Goal: Information Seeking & Learning: Compare options

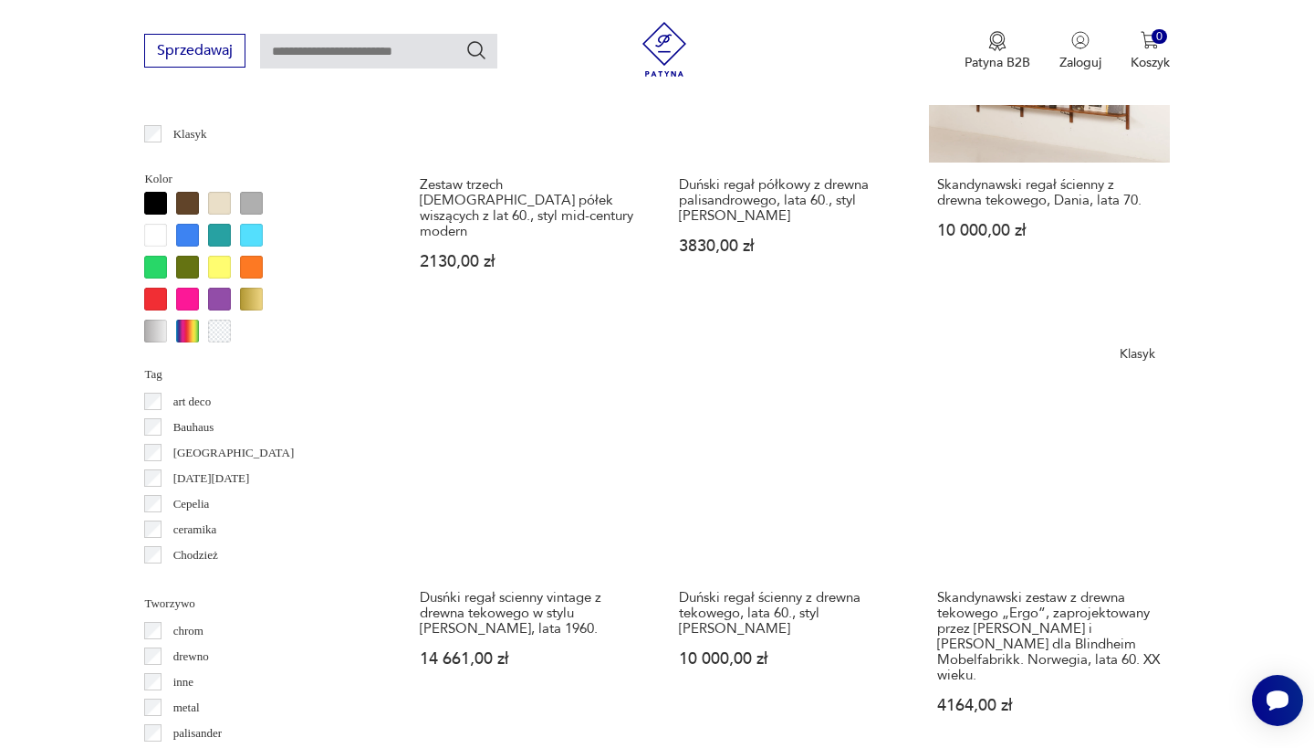
scroll to position [1713, 0]
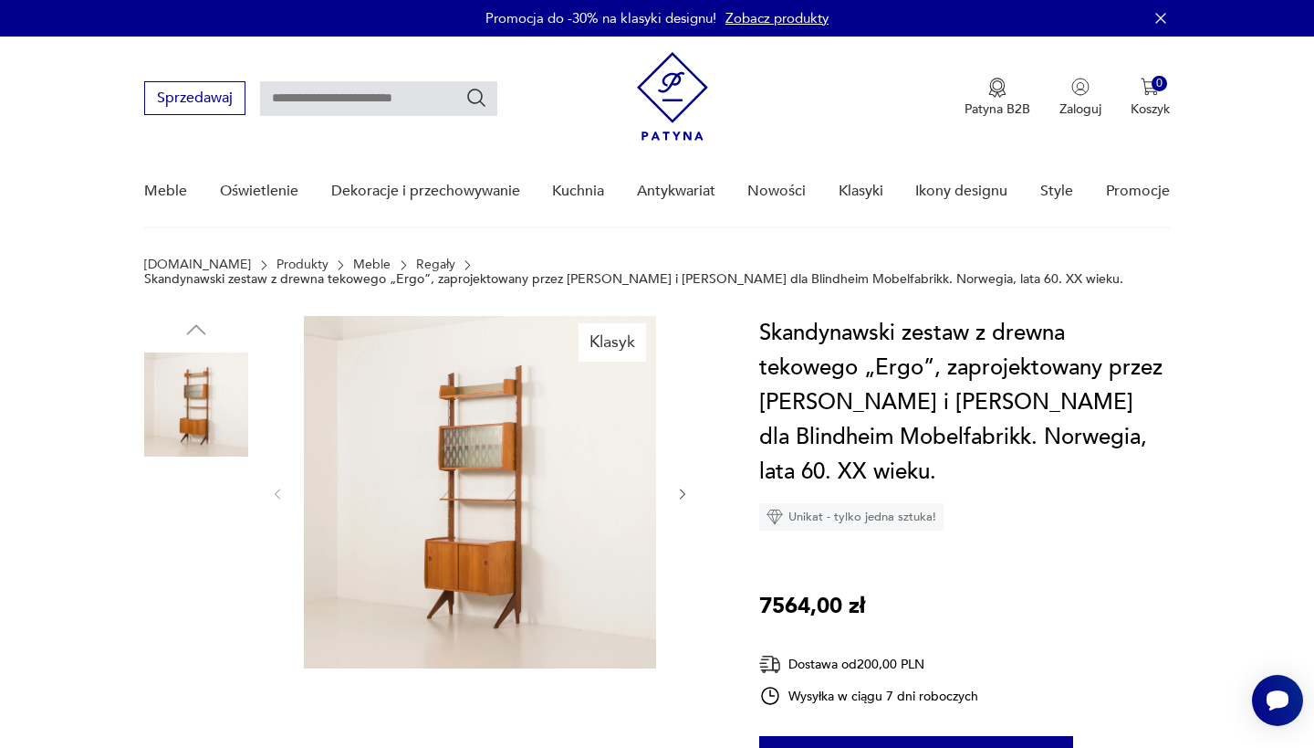
click at [511, 490] on img at bounding box center [480, 492] width 352 height 352
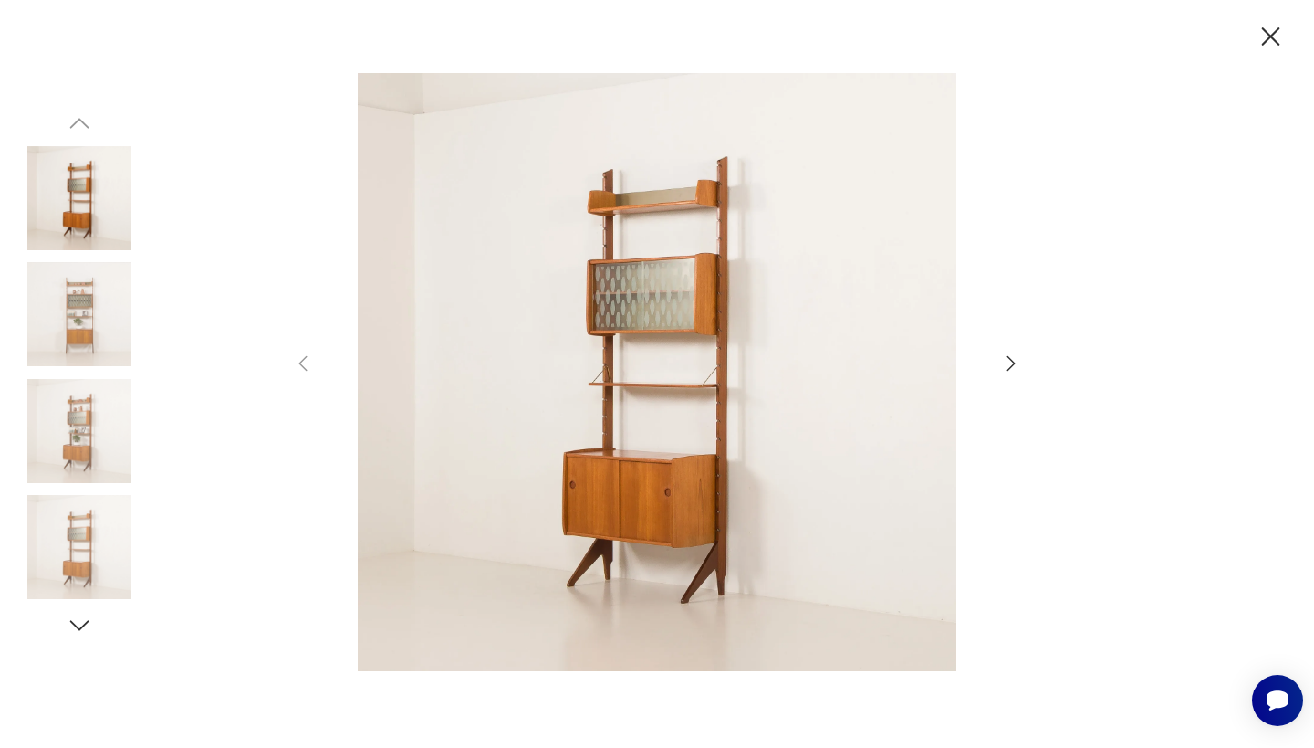
click at [1012, 359] on icon "button" at bounding box center [1011, 363] width 22 height 22
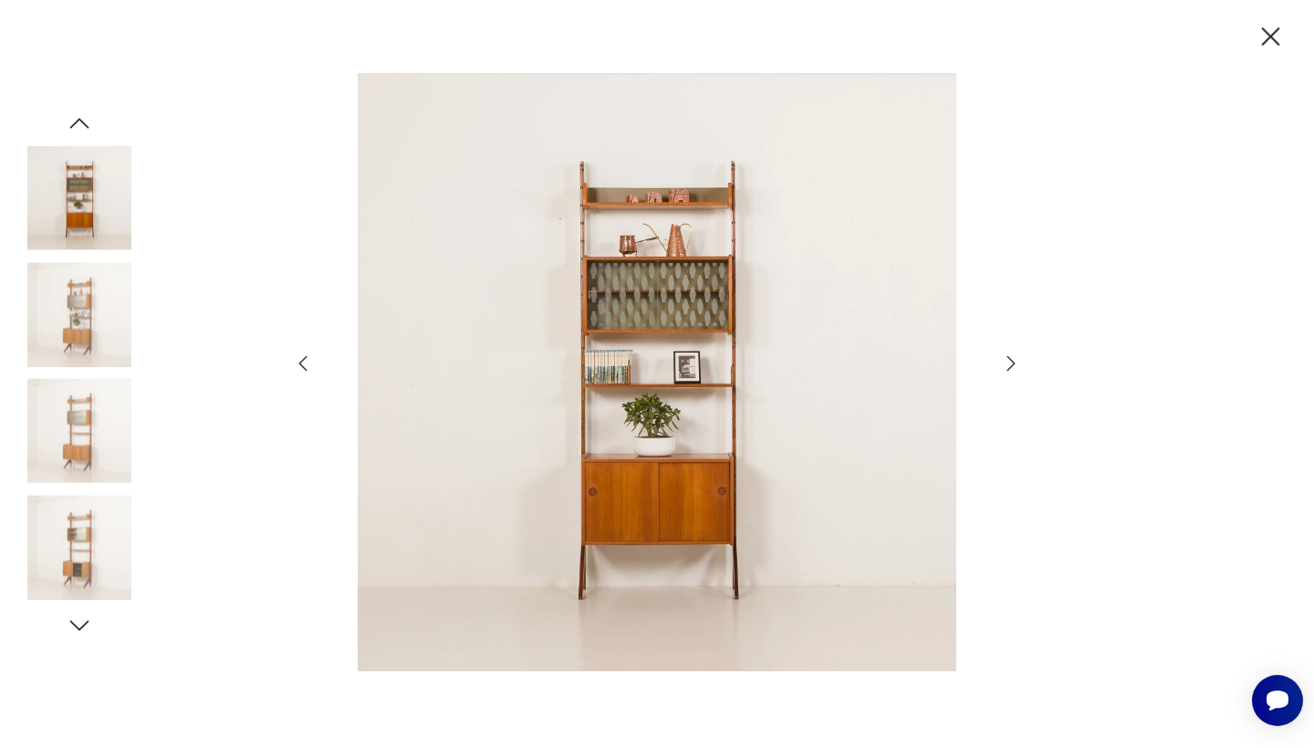
click at [1012, 359] on icon "button" at bounding box center [1011, 363] width 22 height 22
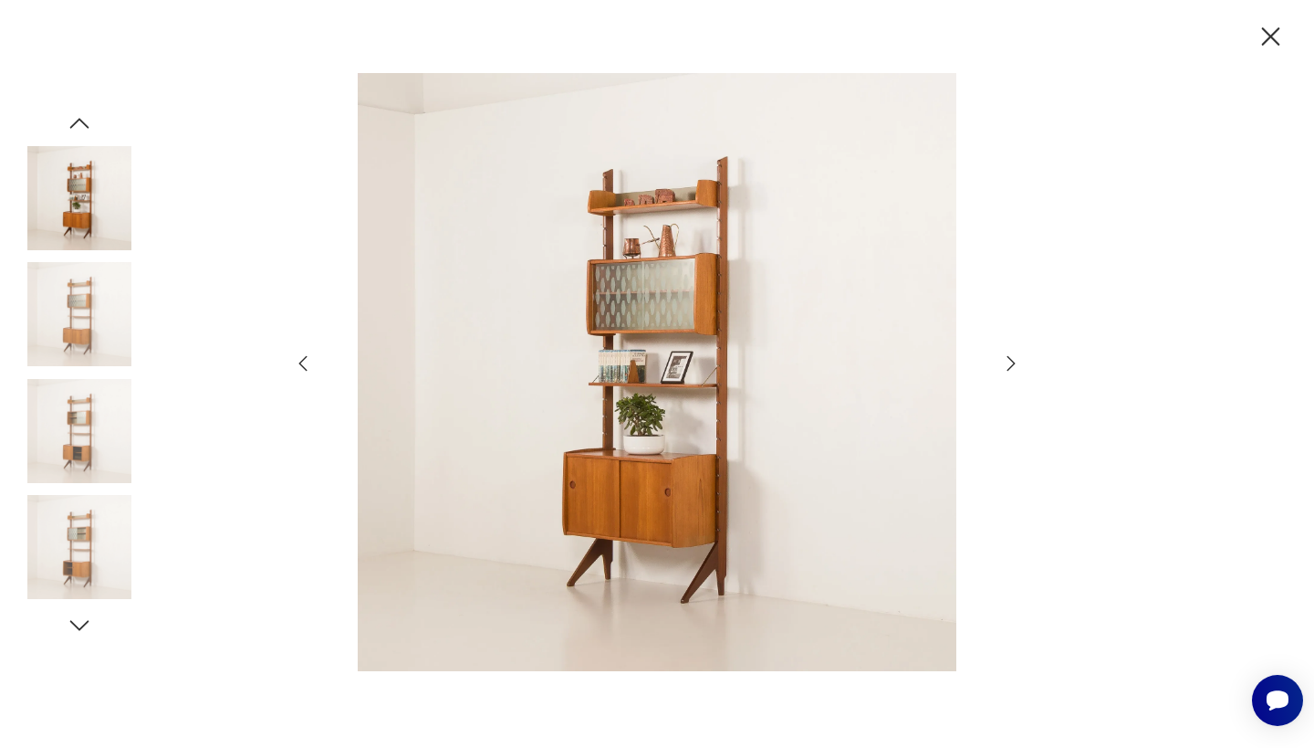
click at [1012, 359] on icon "button" at bounding box center [1011, 363] width 22 height 22
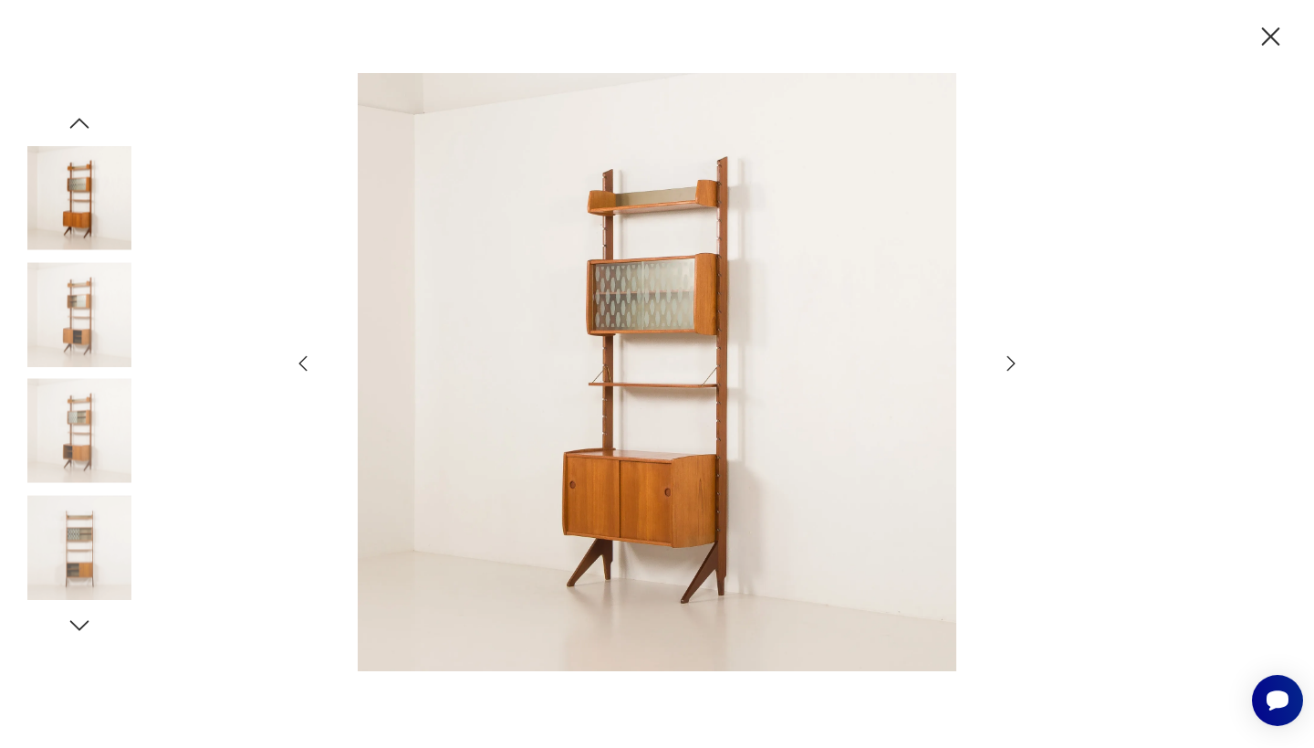
click at [1012, 359] on icon "button" at bounding box center [1011, 363] width 22 height 22
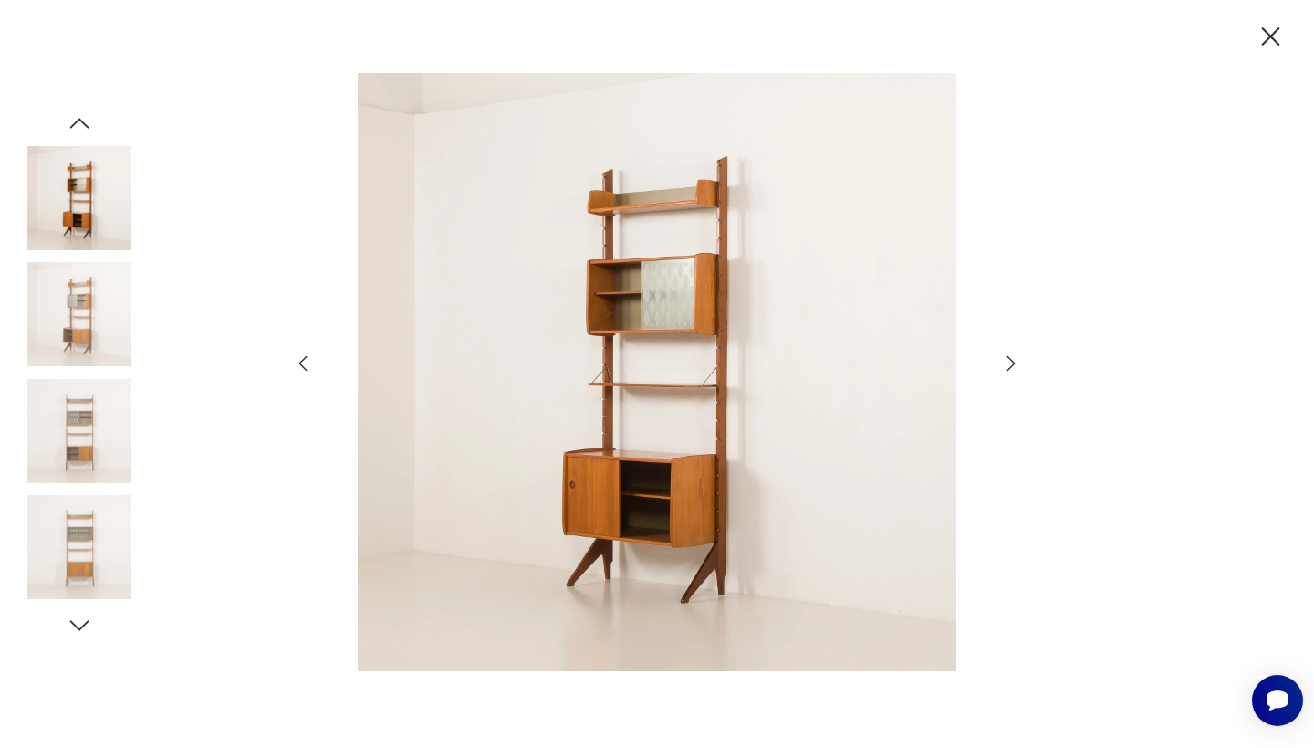
click at [1012, 359] on icon "button" at bounding box center [1011, 363] width 22 height 22
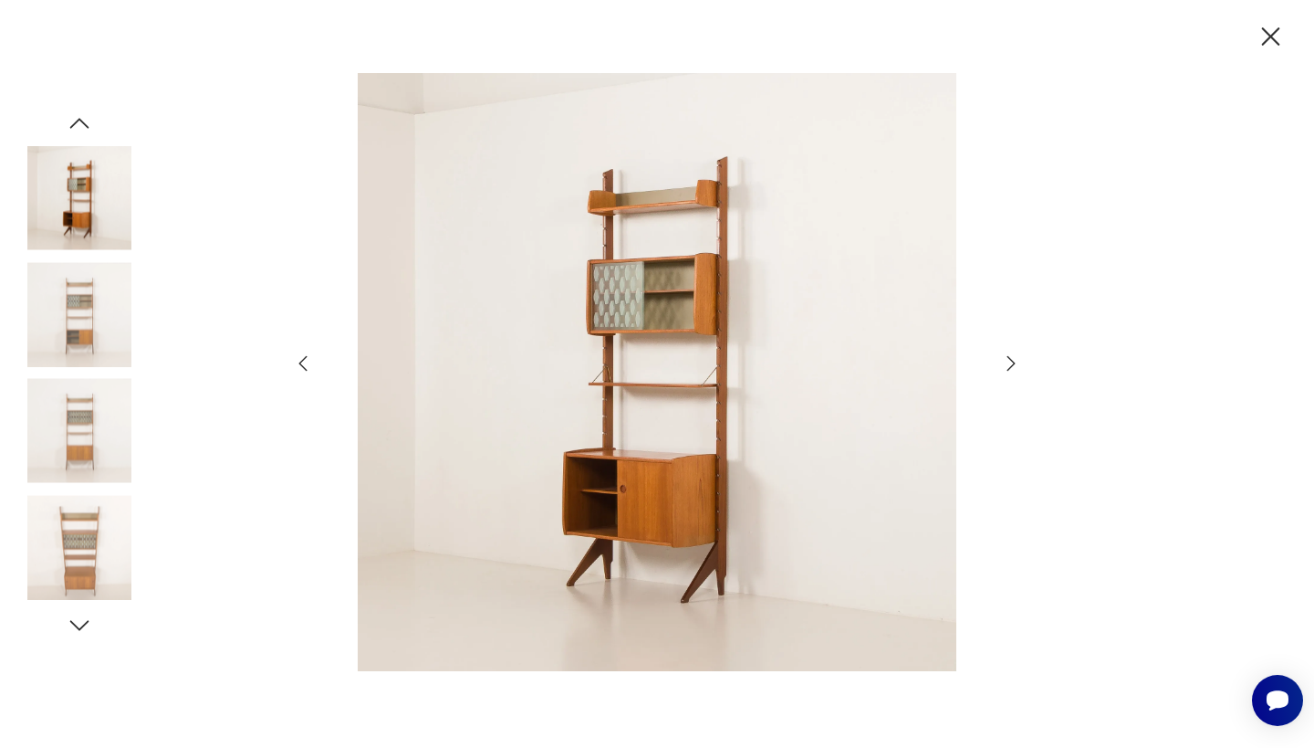
click at [1270, 32] on icon "button" at bounding box center [1271, 37] width 32 height 32
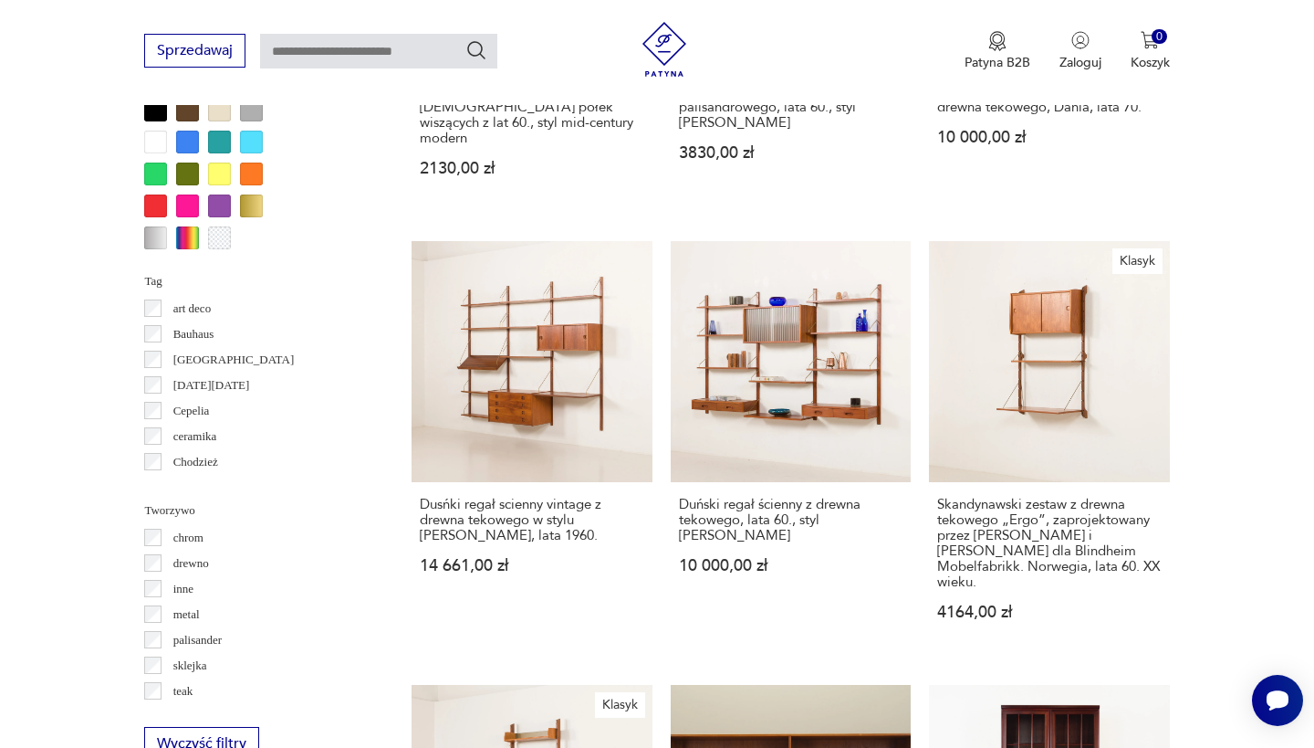
scroll to position [1806, 0]
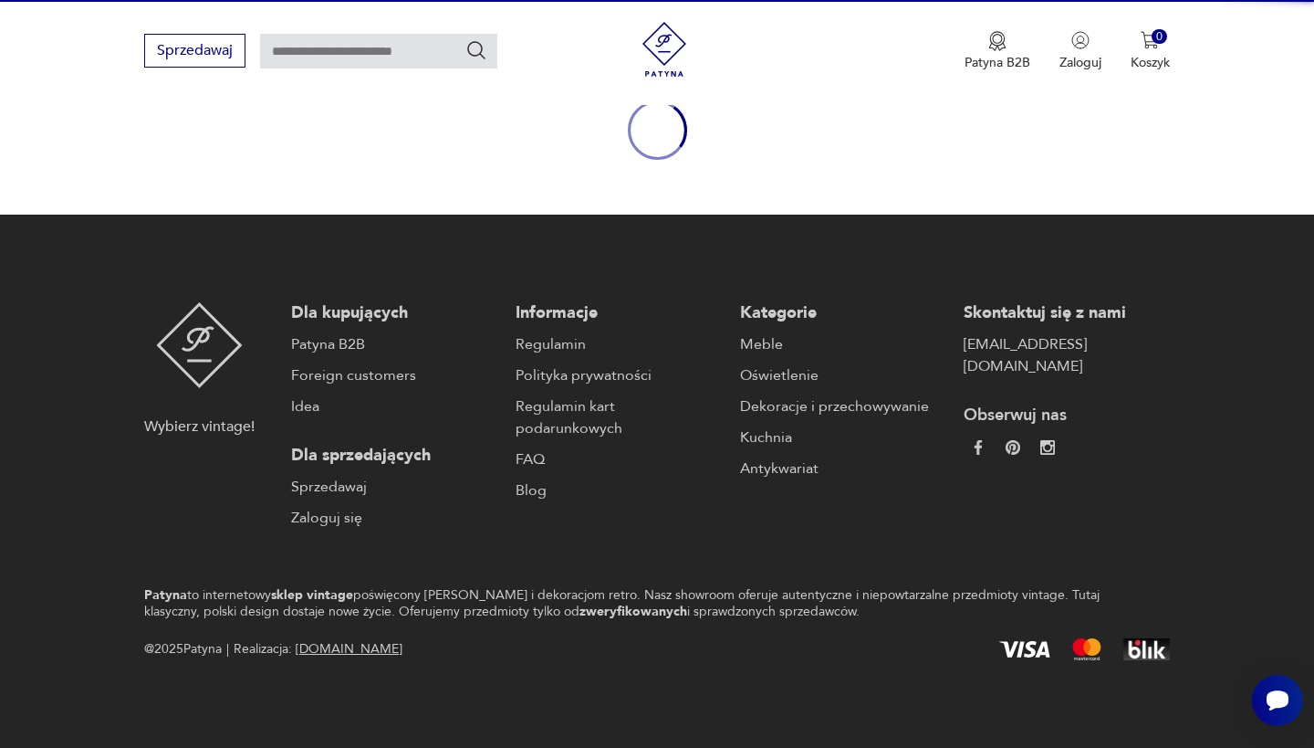
scroll to position [212, 0]
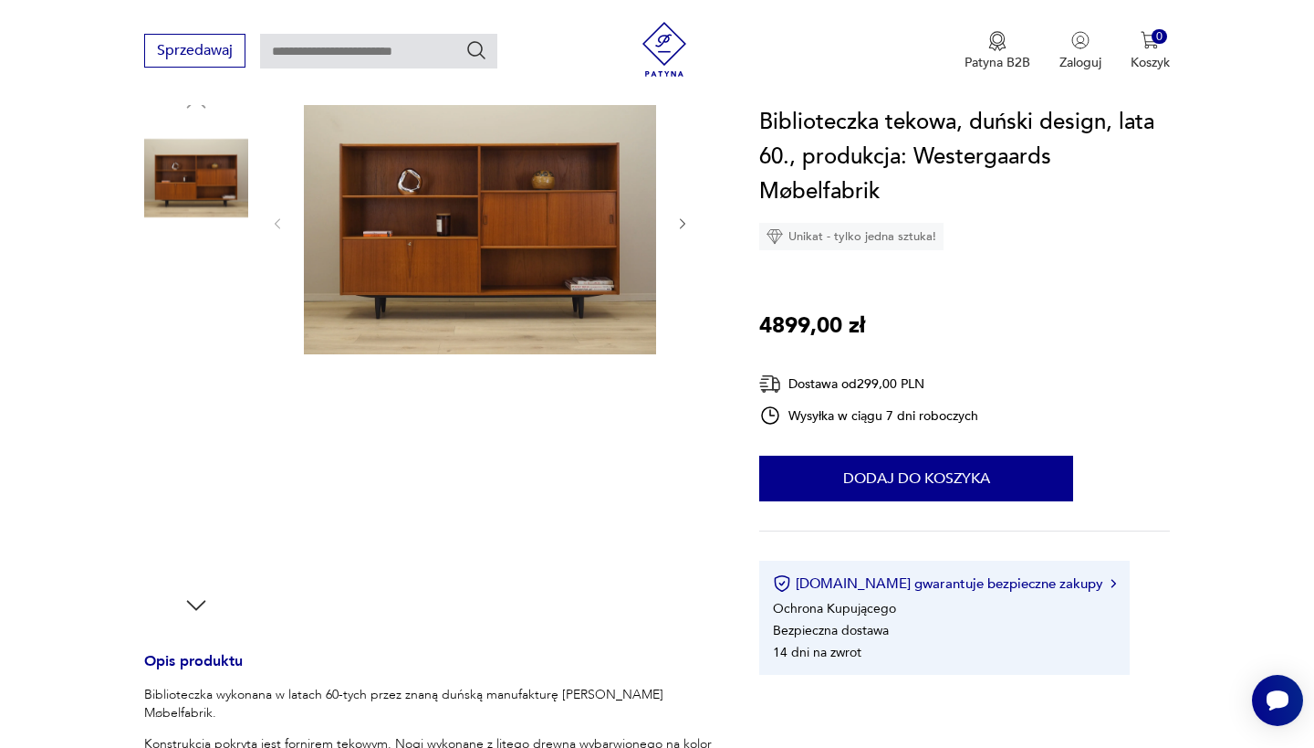
click at [500, 224] on img at bounding box center [480, 221] width 352 height 265
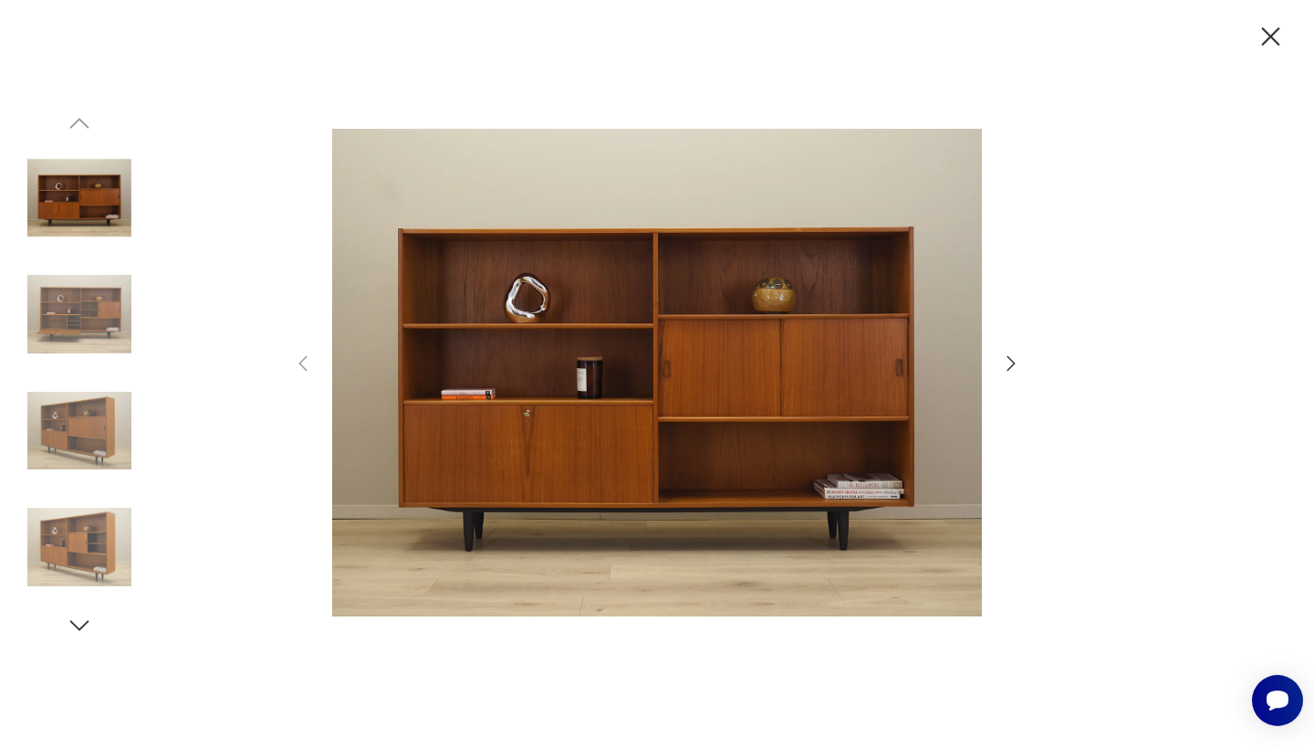
click at [1010, 361] on icon "button" at bounding box center [1011, 363] width 22 height 22
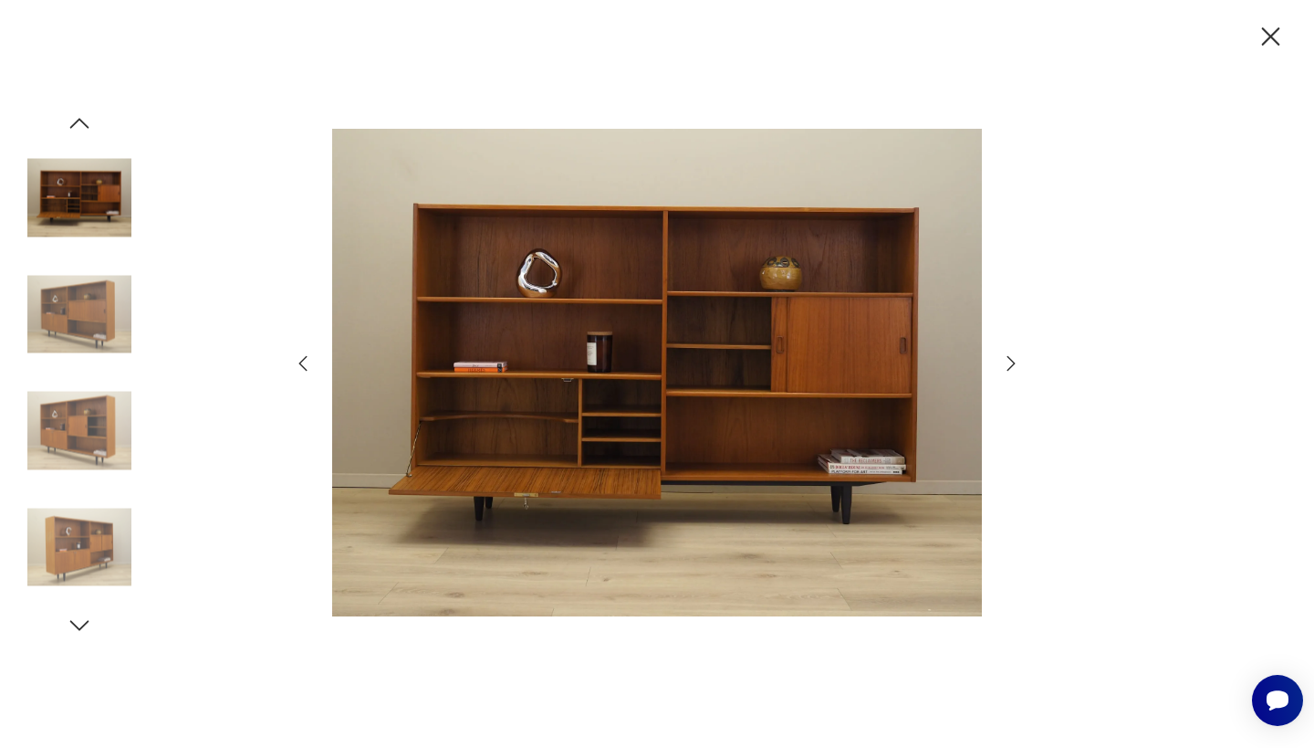
click at [1010, 361] on icon "button" at bounding box center [1011, 363] width 22 height 22
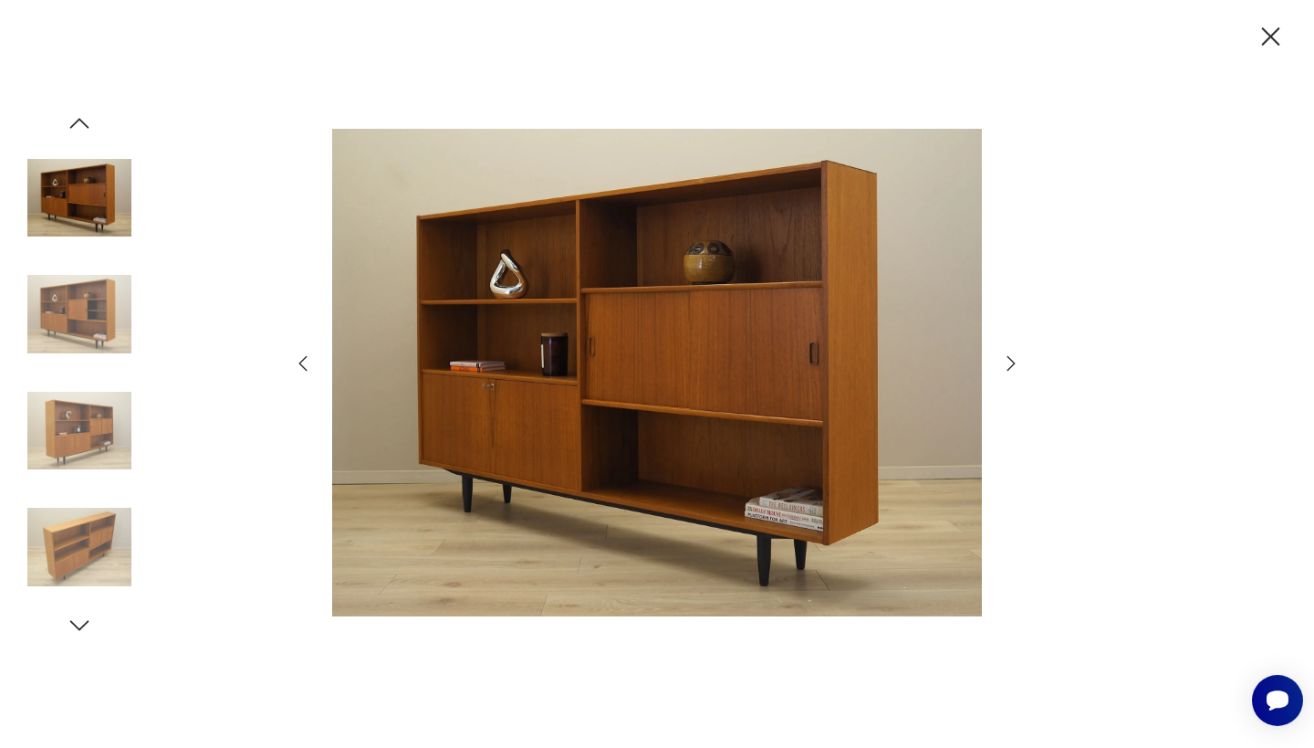
click at [1010, 361] on icon "button" at bounding box center [1011, 363] width 22 height 22
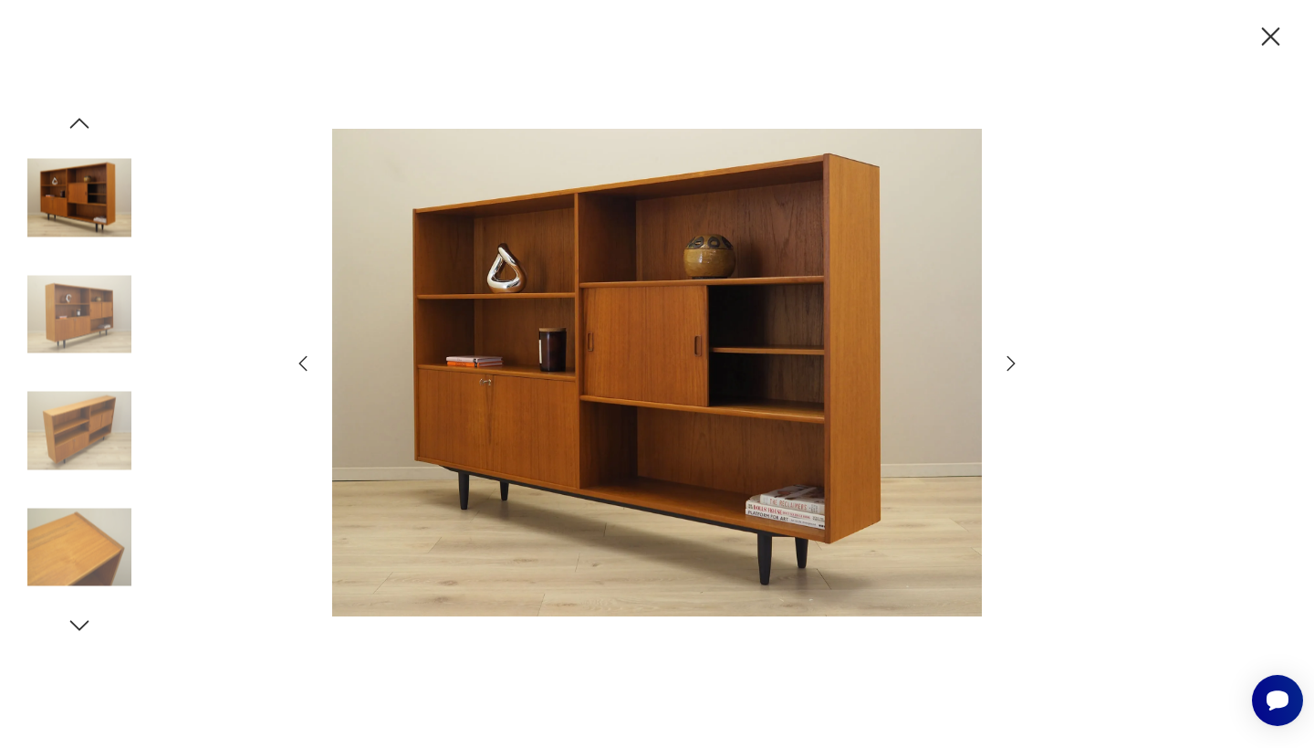
click at [1010, 361] on icon "button" at bounding box center [1011, 363] width 22 height 22
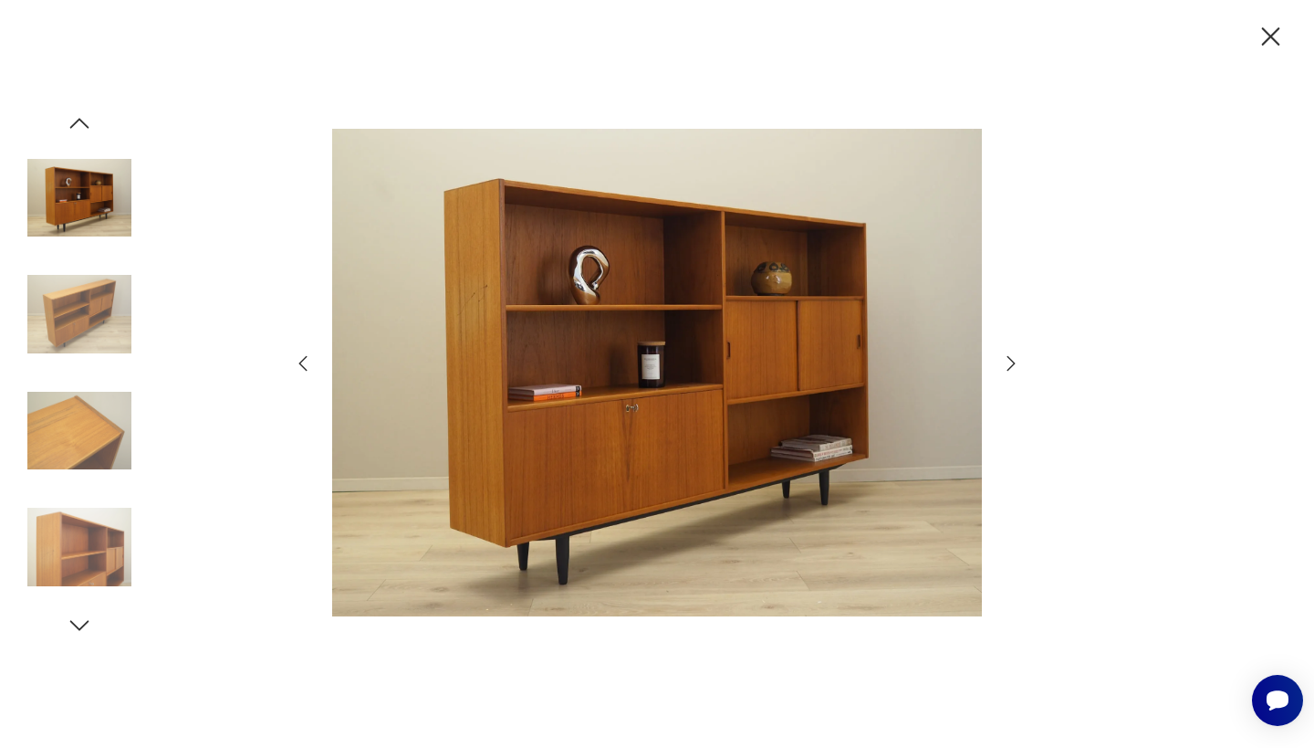
click at [1272, 33] on icon "button" at bounding box center [1271, 37] width 32 height 32
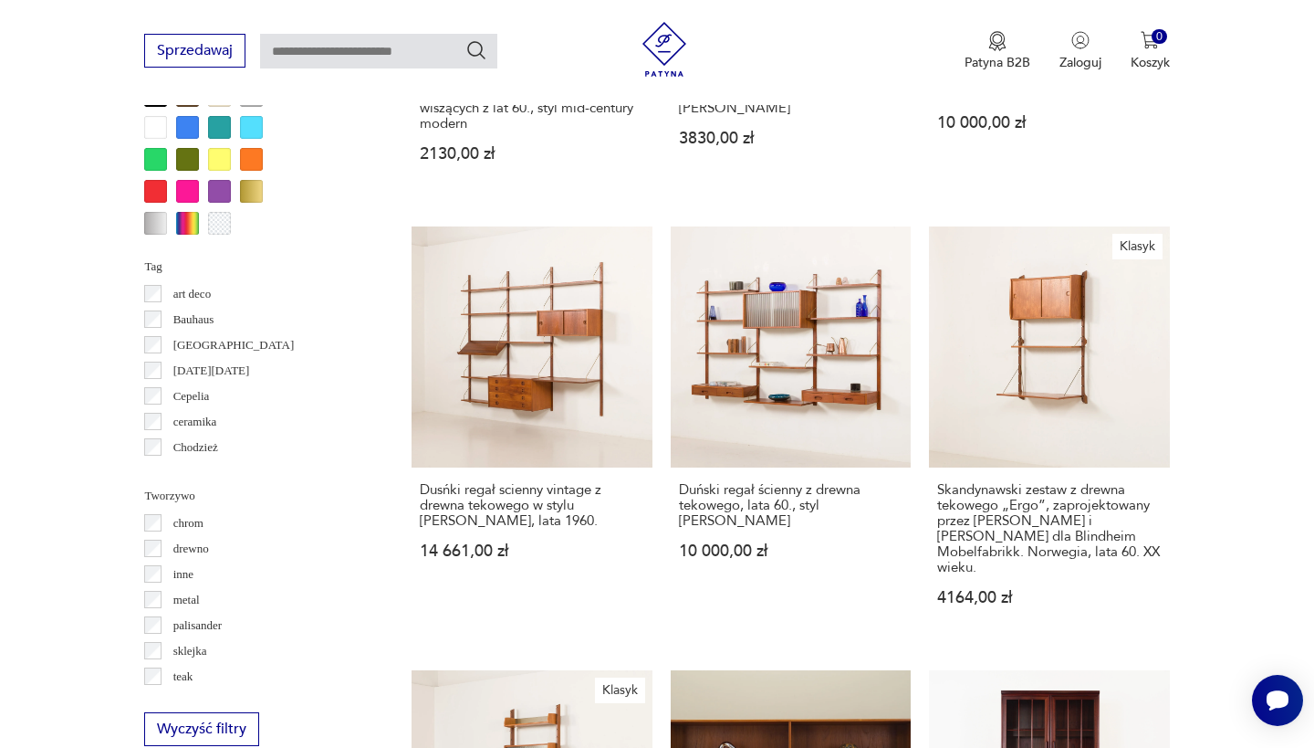
scroll to position [1817, 0]
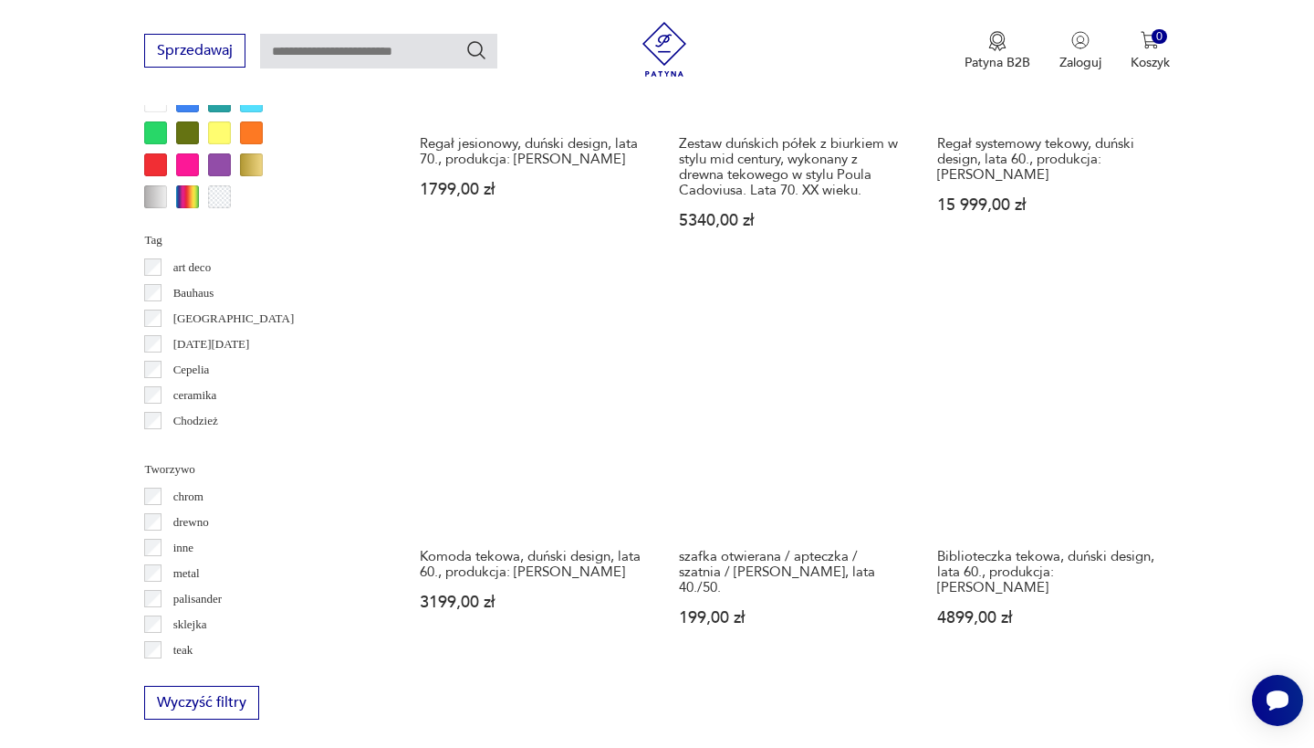
scroll to position [1844, 0]
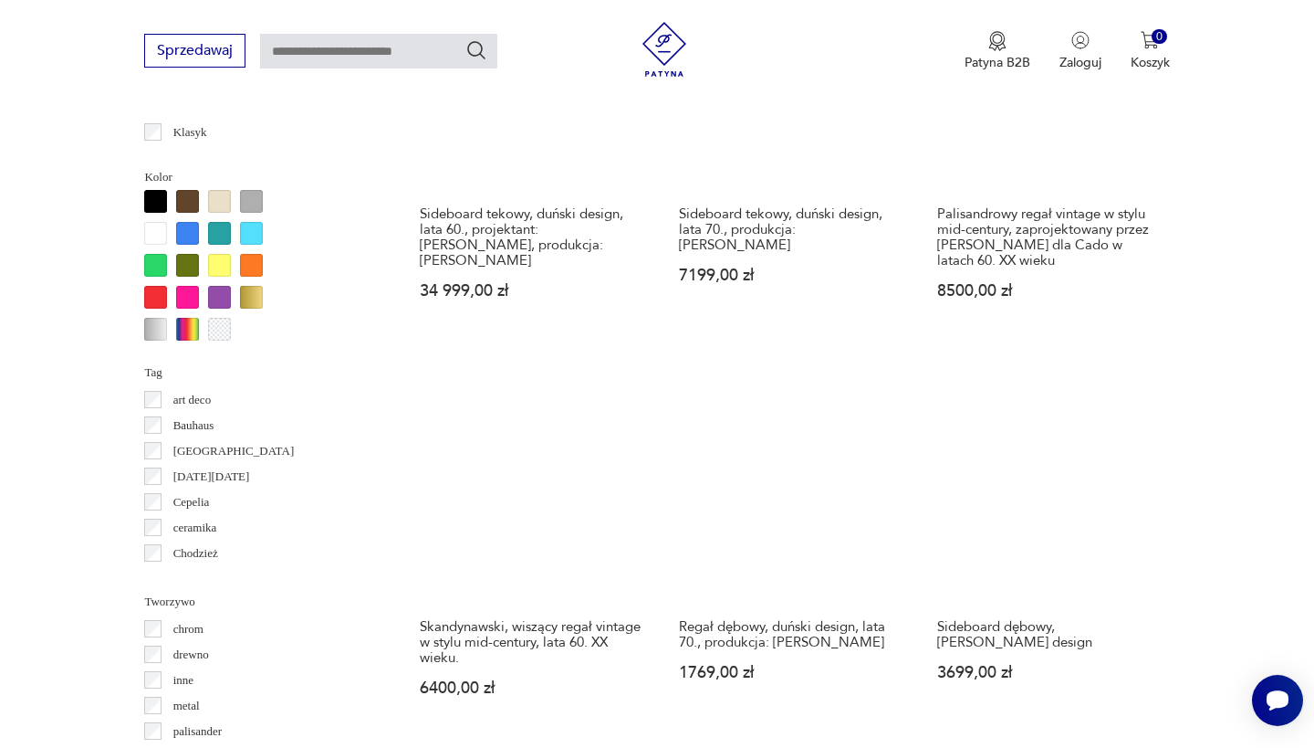
scroll to position [1712, 0]
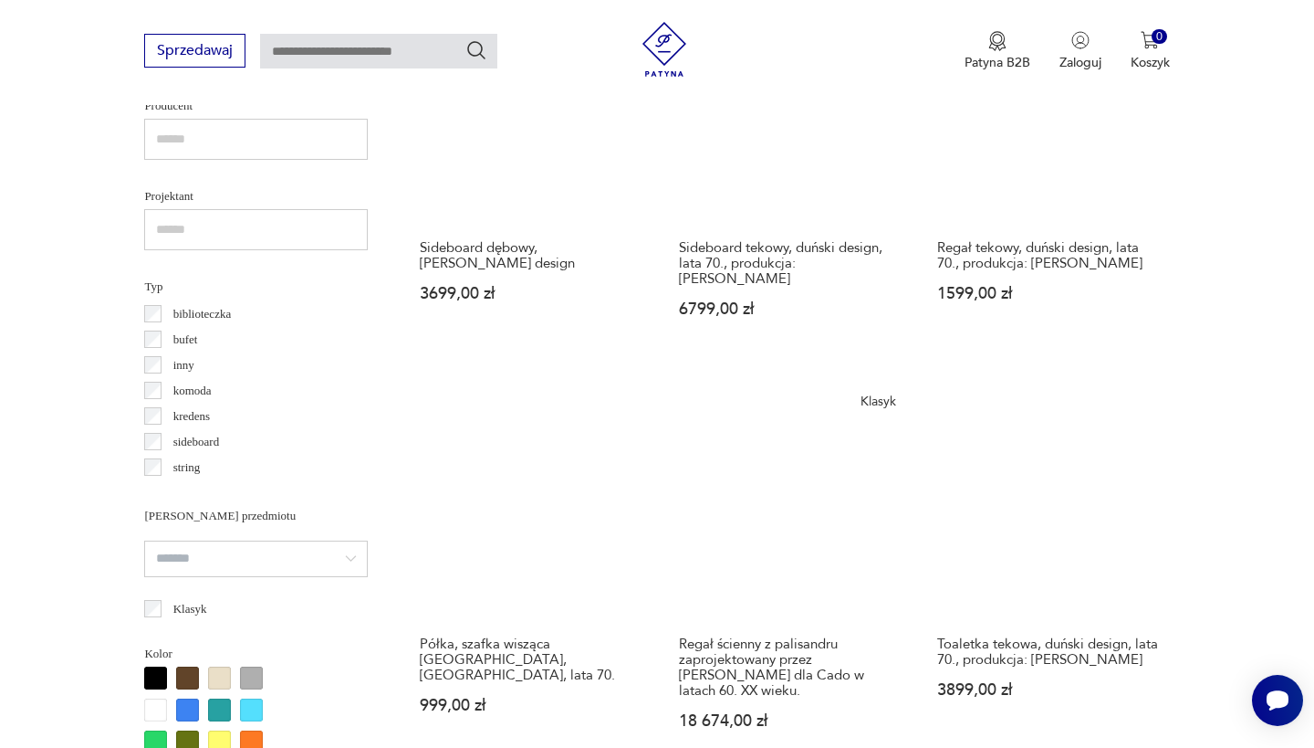
scroll to position [1237, 0]
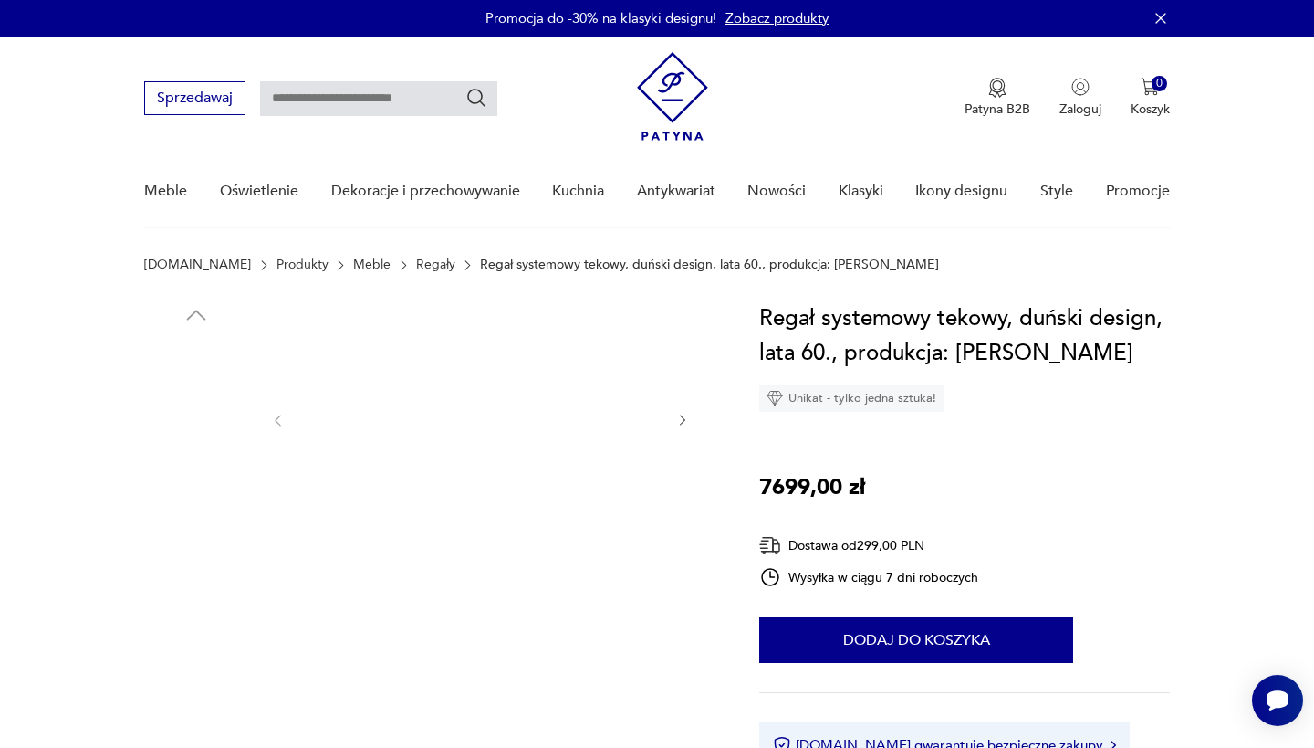
click at [511, 406] on img at bounding box center [480, 418] width 352 height 235
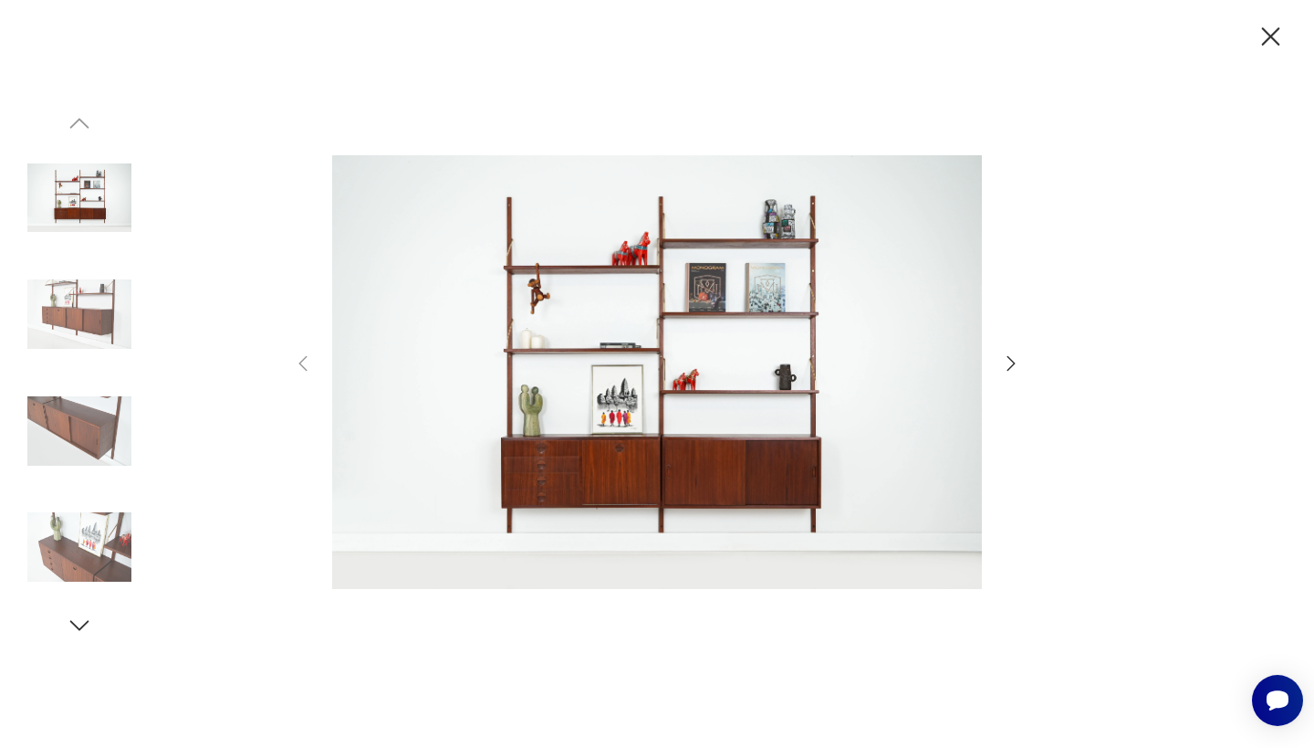
click at [1012, 359] on icon "button" at bounding box center [1011, 363] width 22 height 22
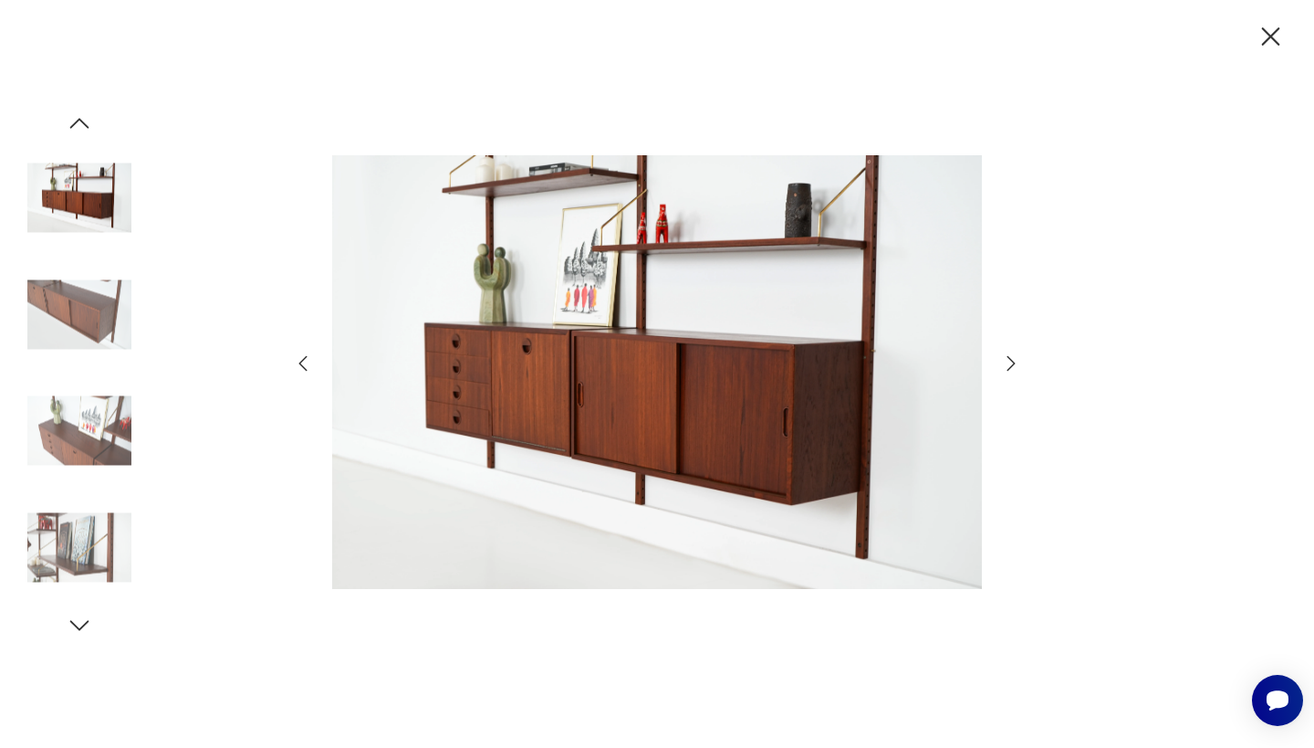
click at [1010, 361] on icon "button" at bounding box center [1011, 363] width 22 height 22
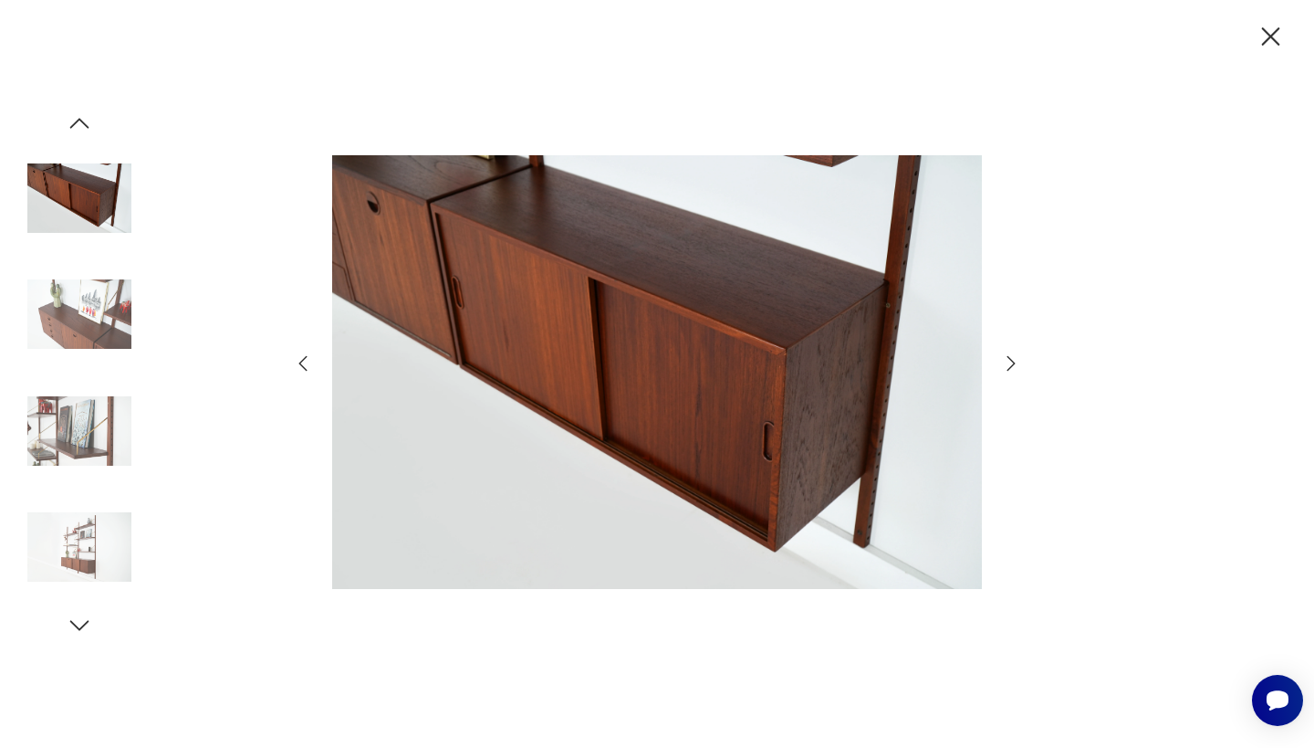
click at [1010, 361] on icon "button" at bounding box center [1011, 363] width 22 height 22
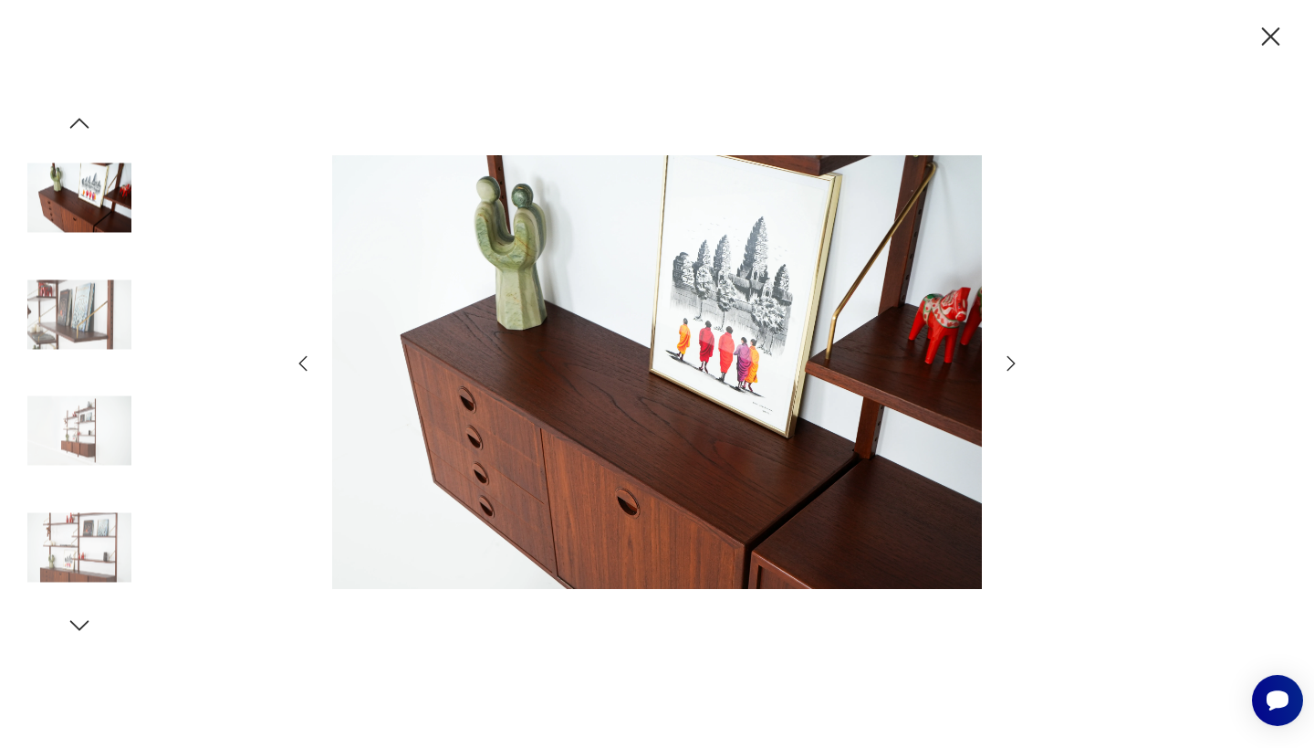
click at [1010, 361] on icon "button" at bounding box center [1011, 363] width 22 height 22
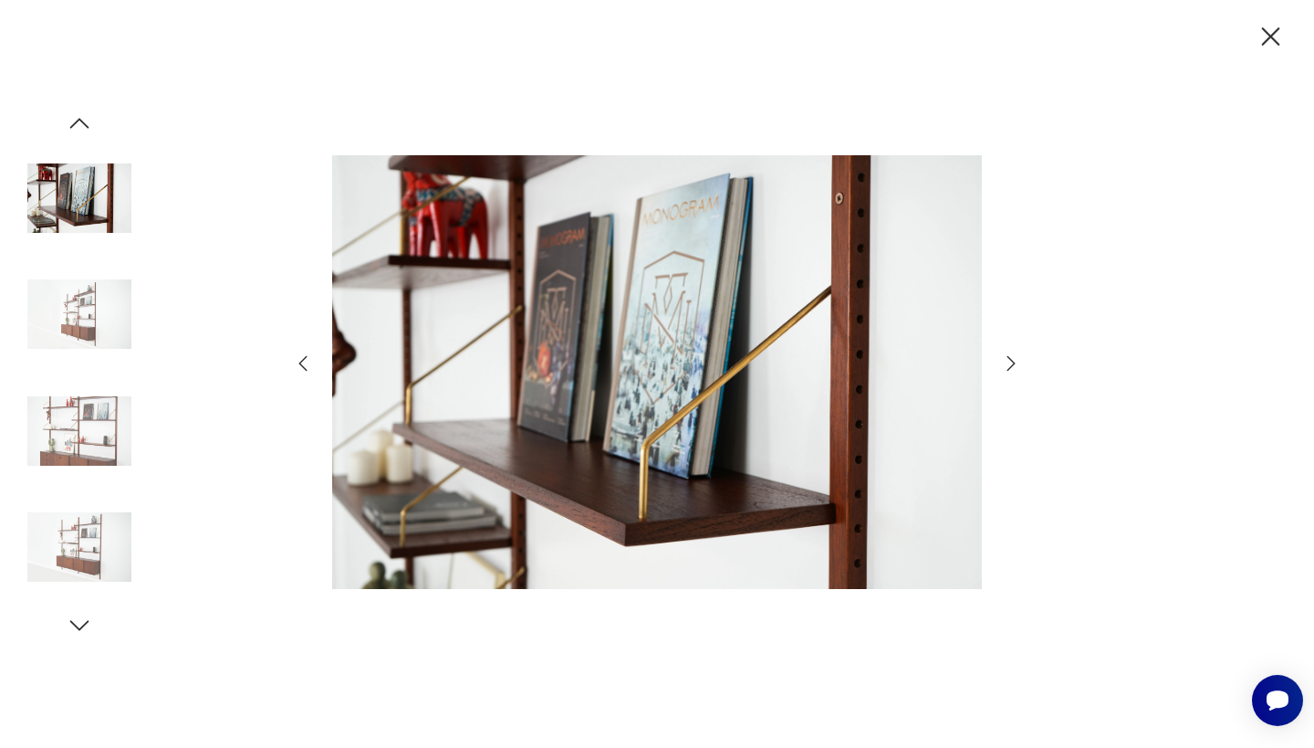
click at [1272, 30] on icon "button" at bounding box center [1271, 37] width 32 height 32
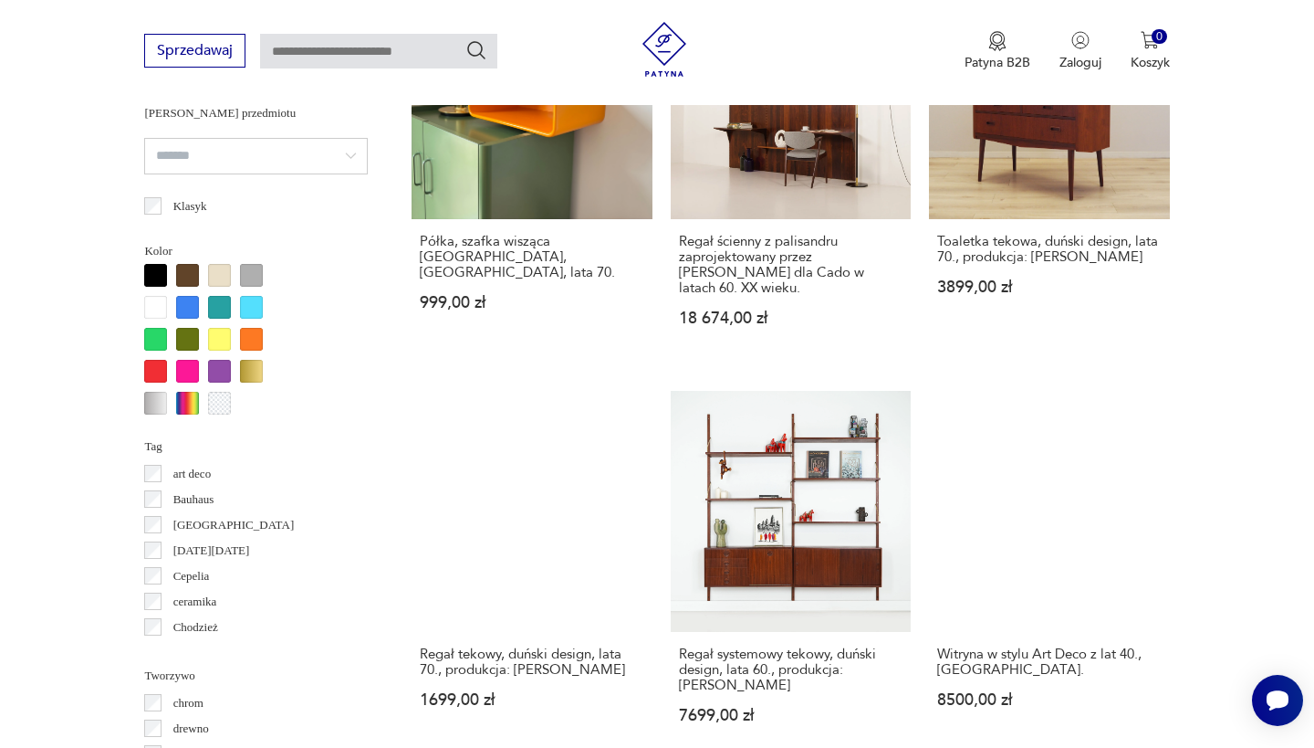
scroll to position [1641, 0]
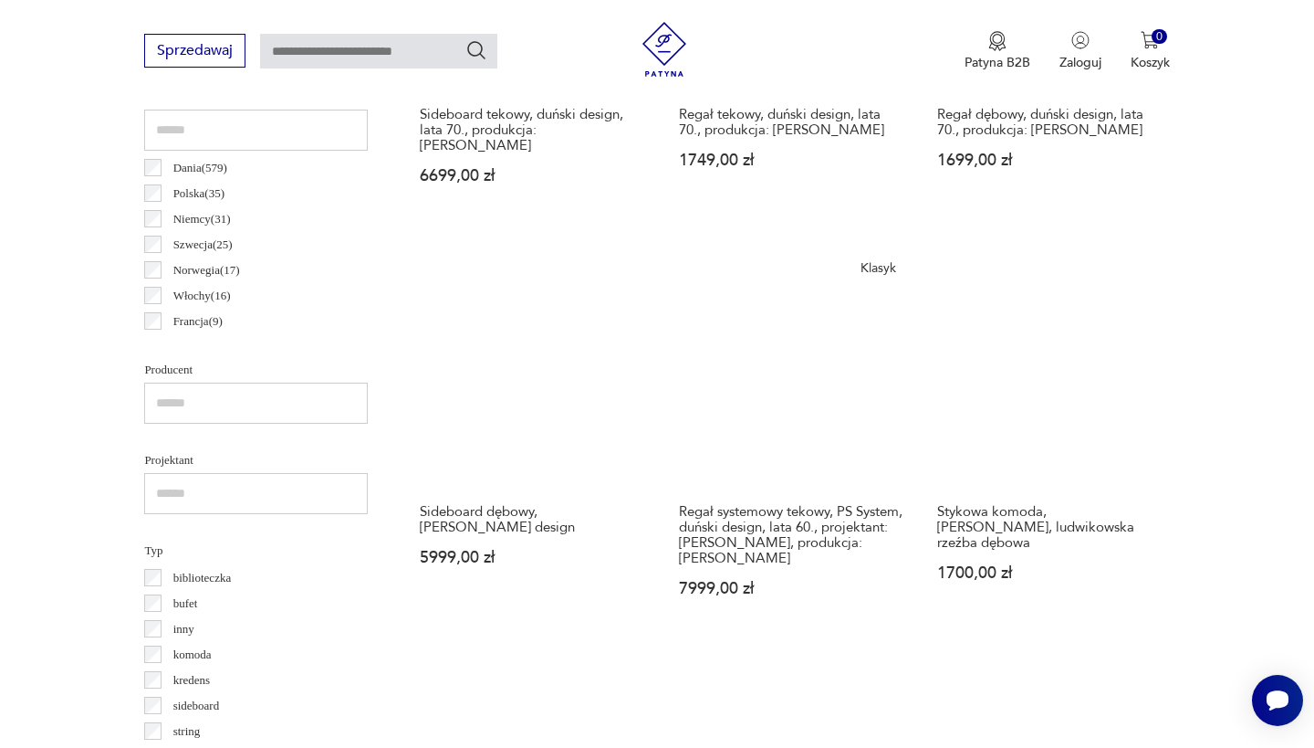
scroll to position [982, 0]
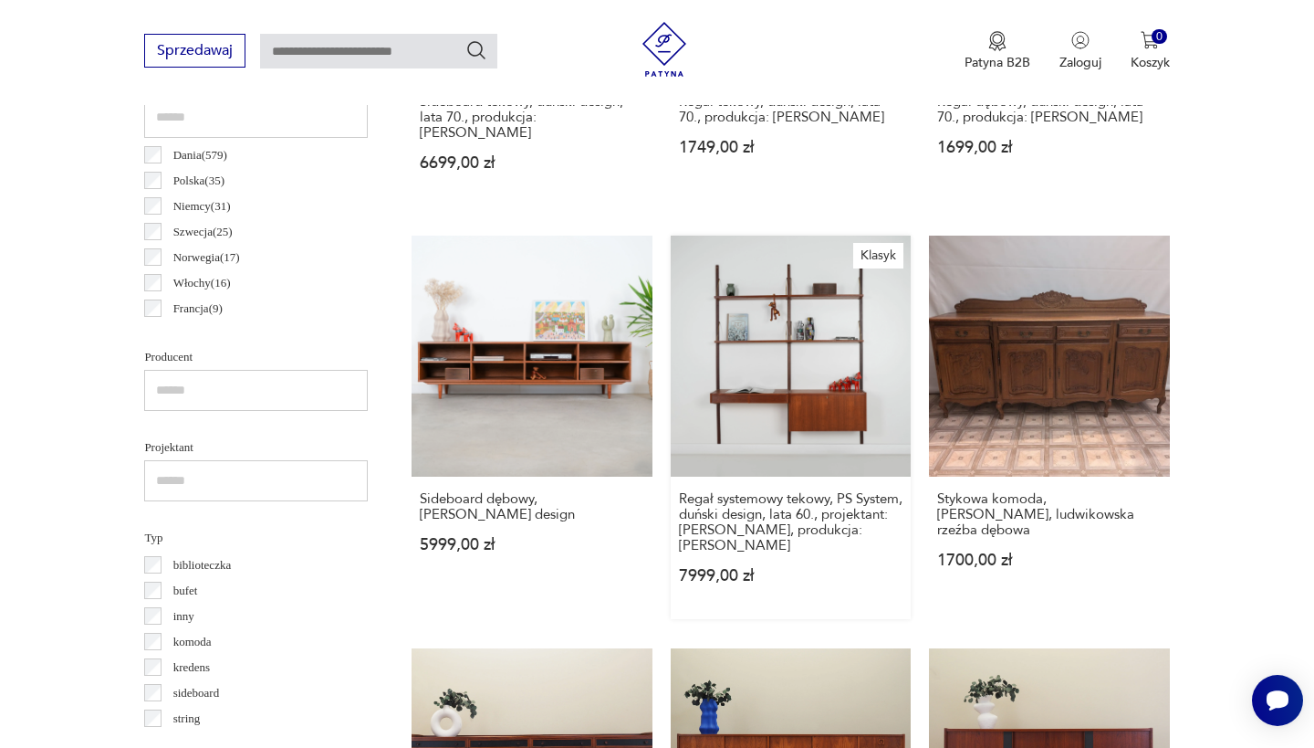
click at [671, 300] on link "Klasyk Regał systemowy tekowy, PS System, duński design, lata 60., projektant: …" at bounding box center [791, 427] width 240 height 382
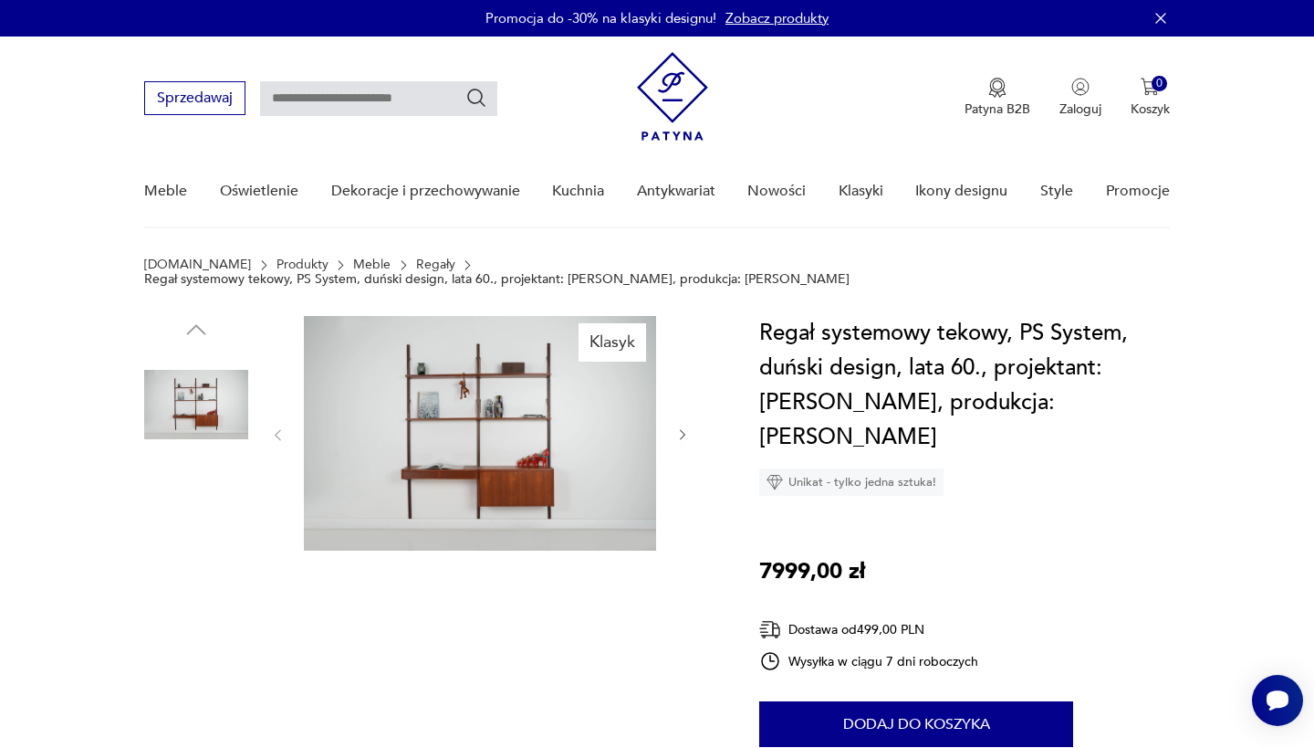
click at [504, 413] on img at bounding box center [480, 433] width 352 height 235
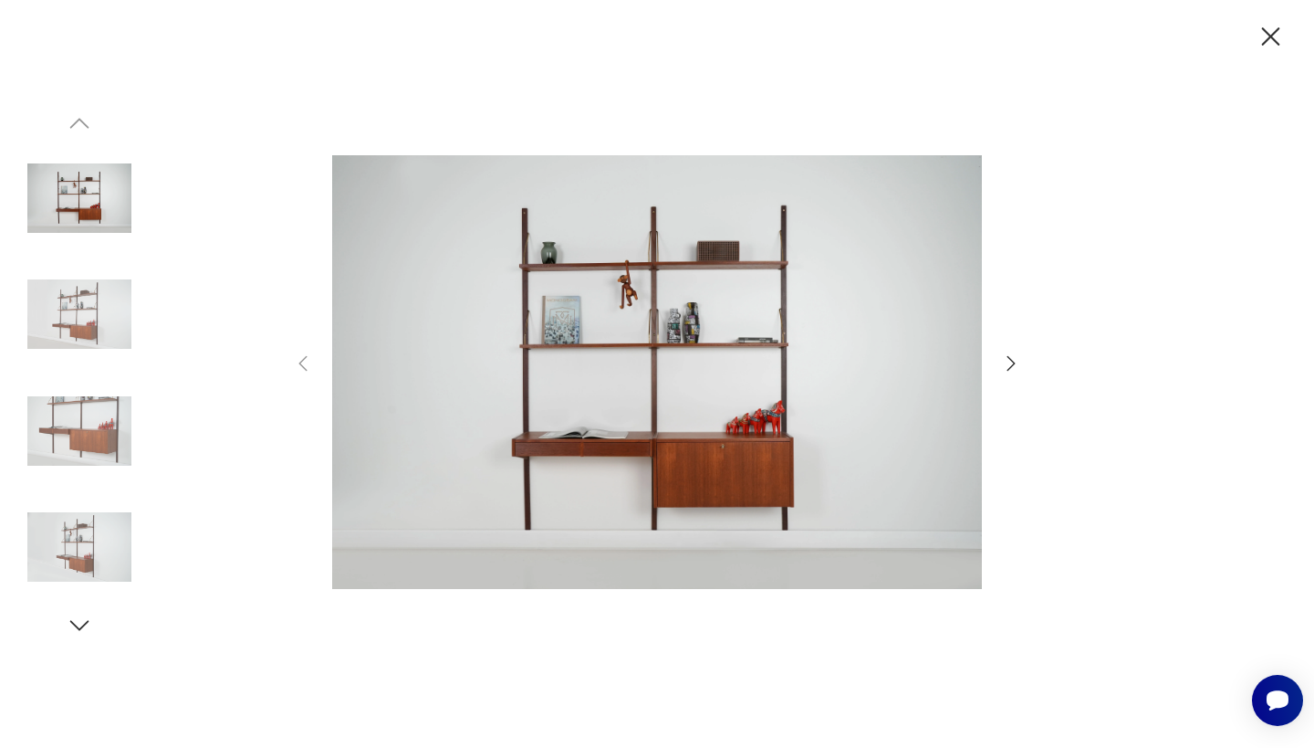
click at [1009, 363] on icon "button" at bounding box center [1011, 363] width 22 height 22
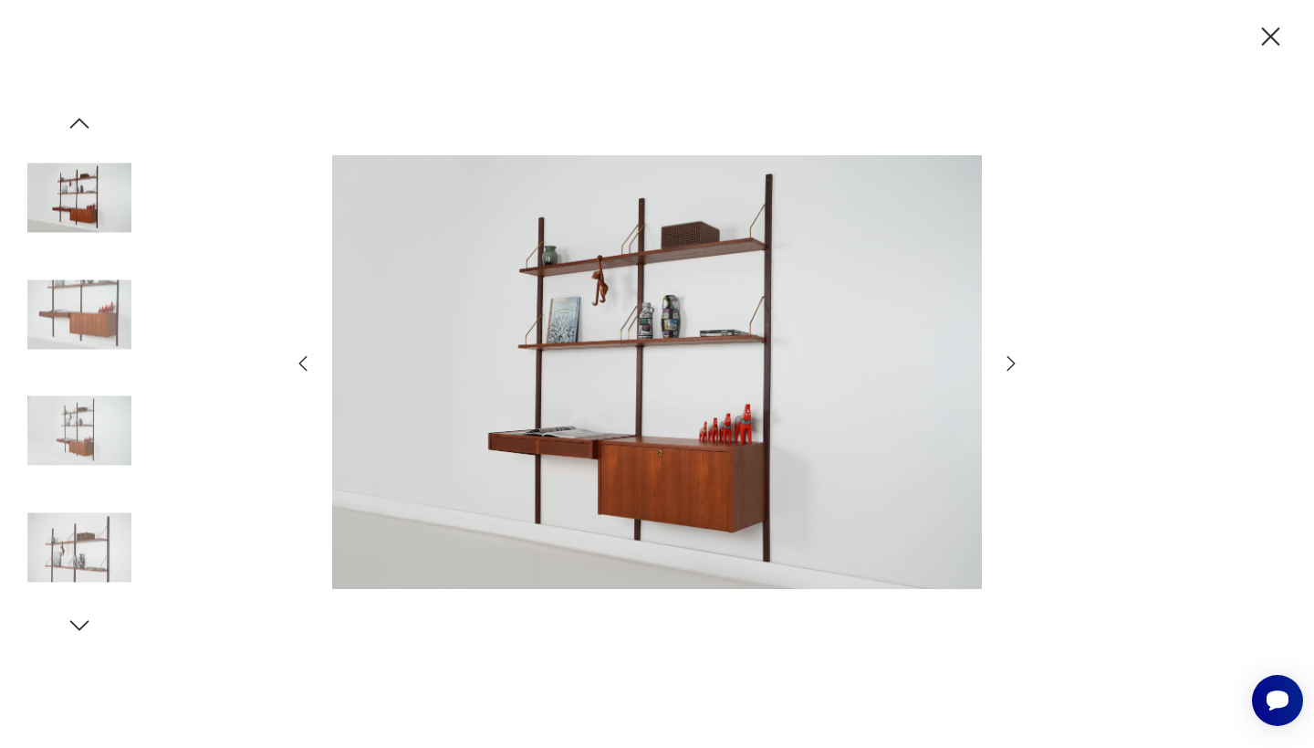
click at [1009, 363] on icon "button" at bounding box center [1011, 363] width 22 height 22
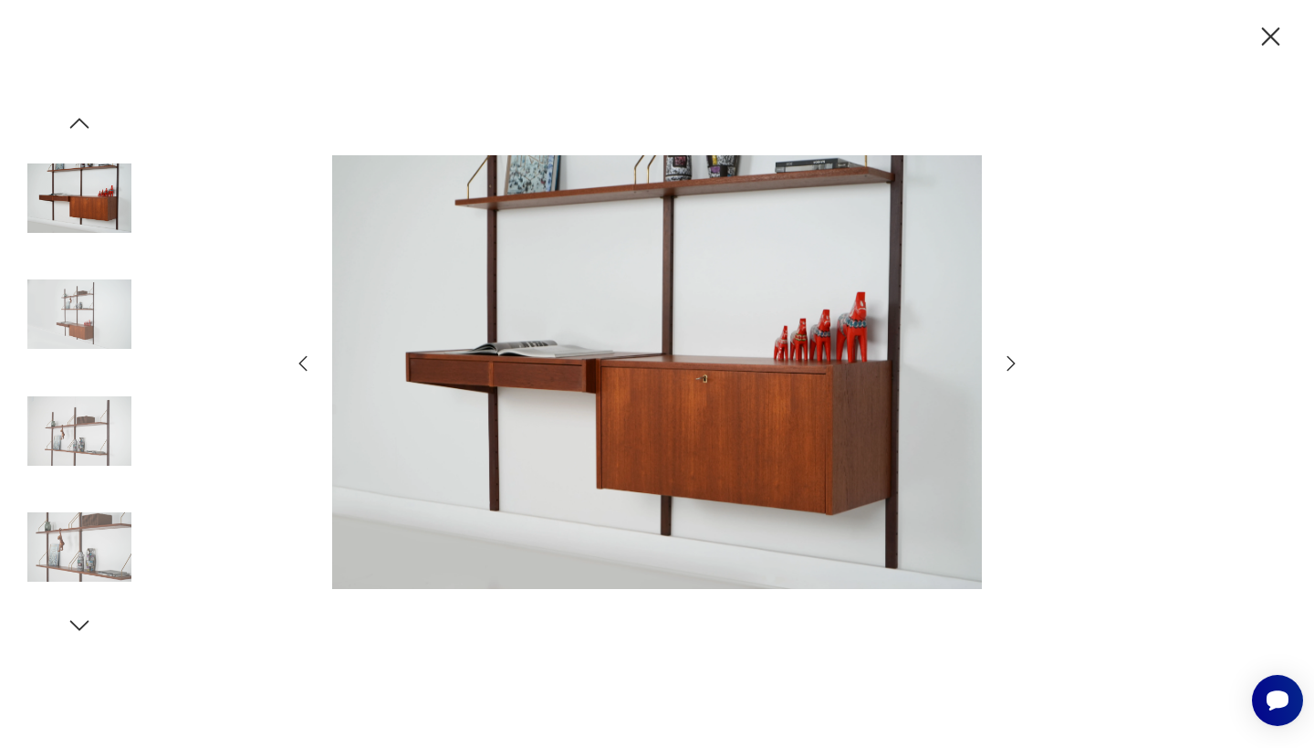
click at [1009, 363] on icon "button" at bounding box center [1011, 363] width 22 height 22
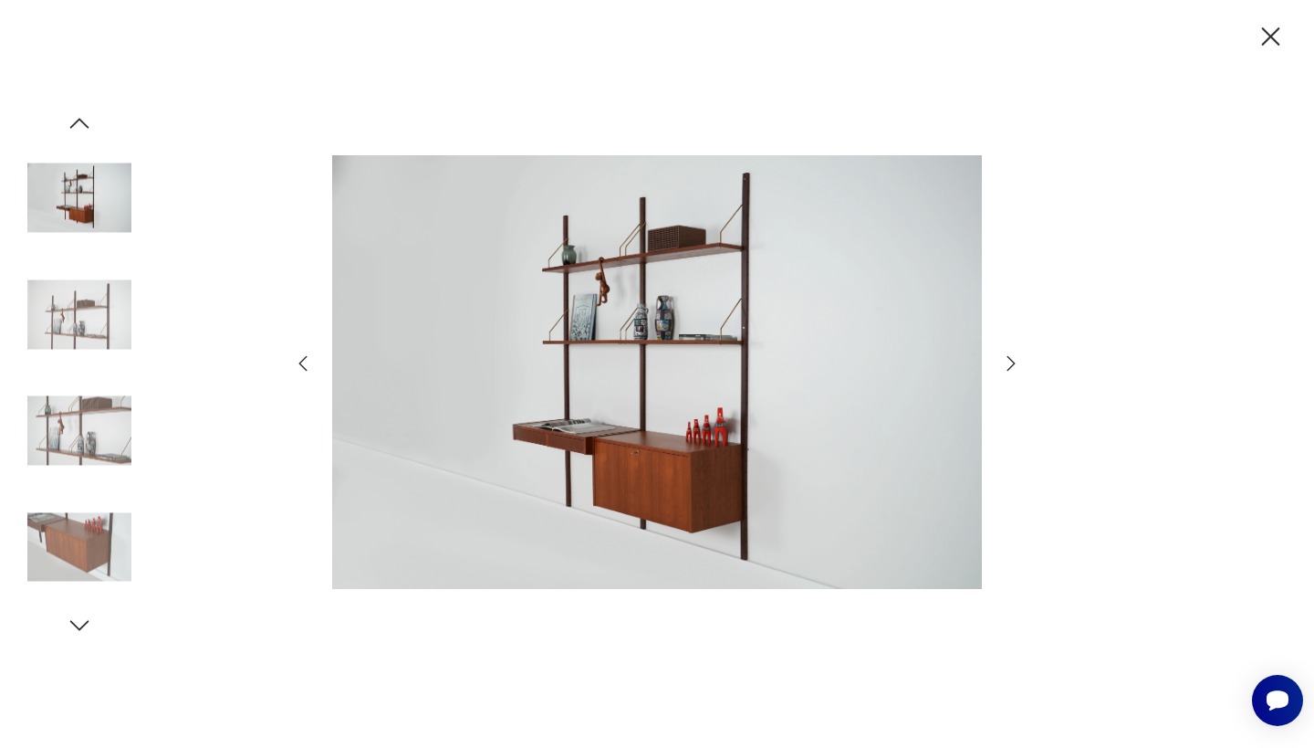
click at [1009, 363] on icon "button" at bounding box center [1011, 363] width 22 height 22
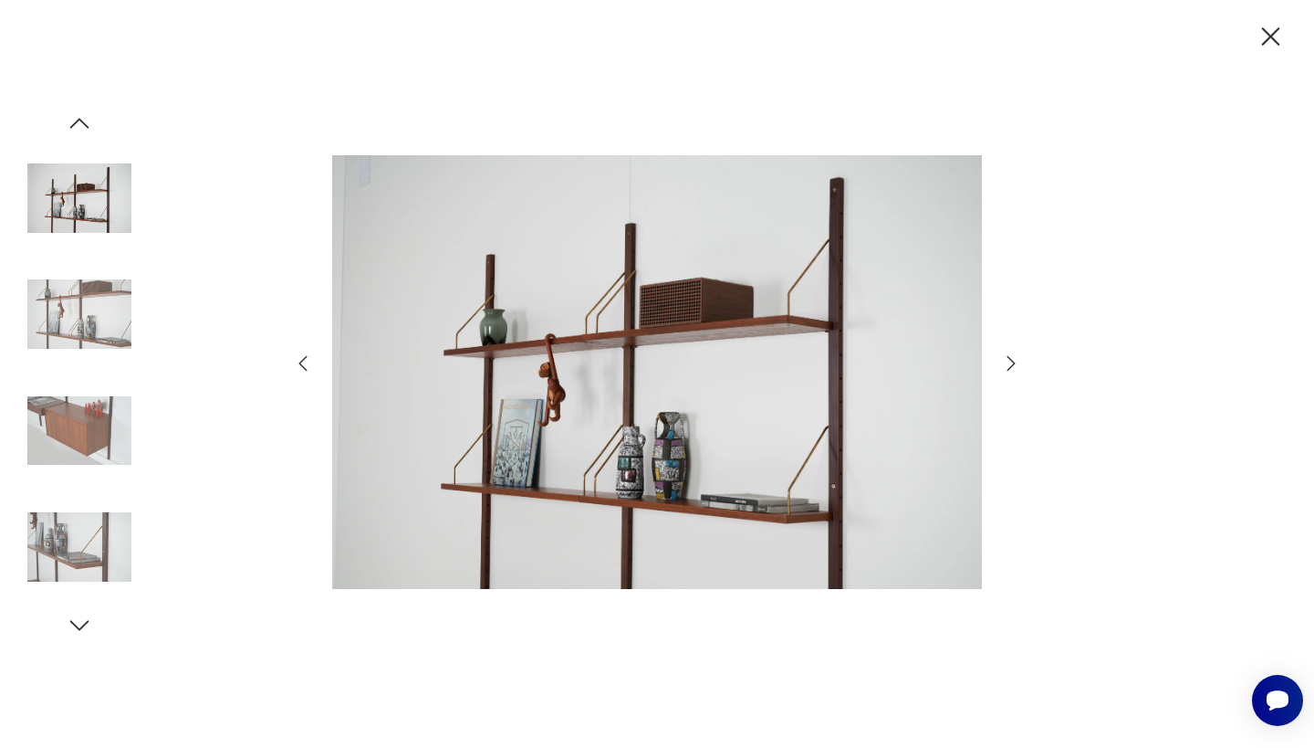
click at [1009, 363] on icon "button" at bounding box center [1011, 363] width 22 height 22
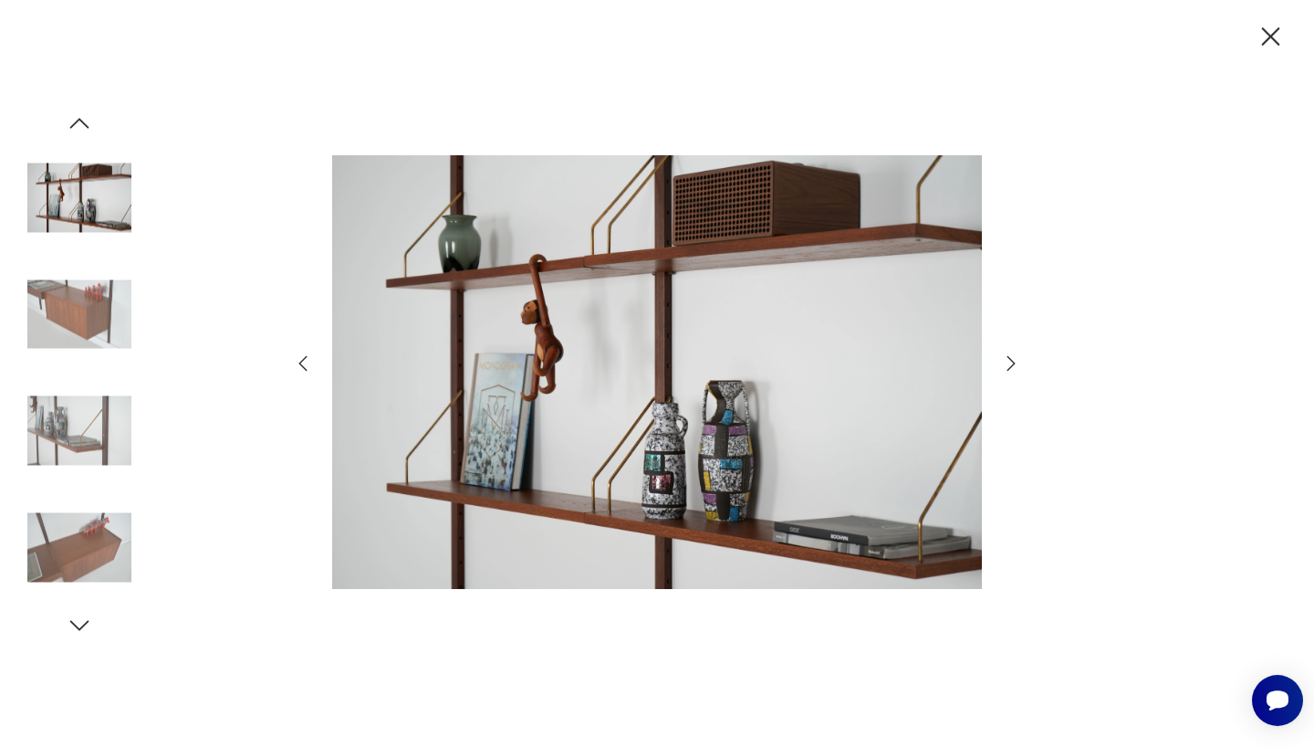
click at [1009, 363] on icon "button" at bounding box center [1011, 363] width 22 height 22
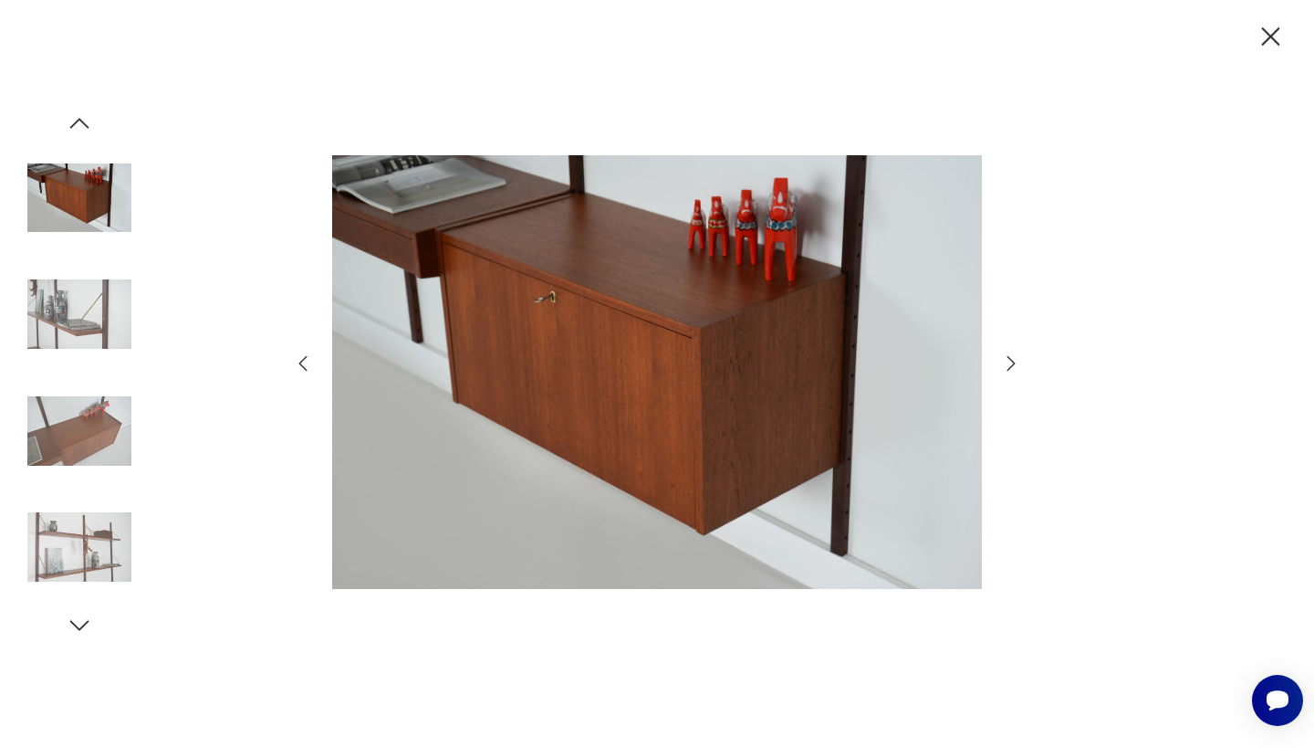
click at [1270, 27] on icon "button" at bounding box center [1271, 37] width 32 height 32
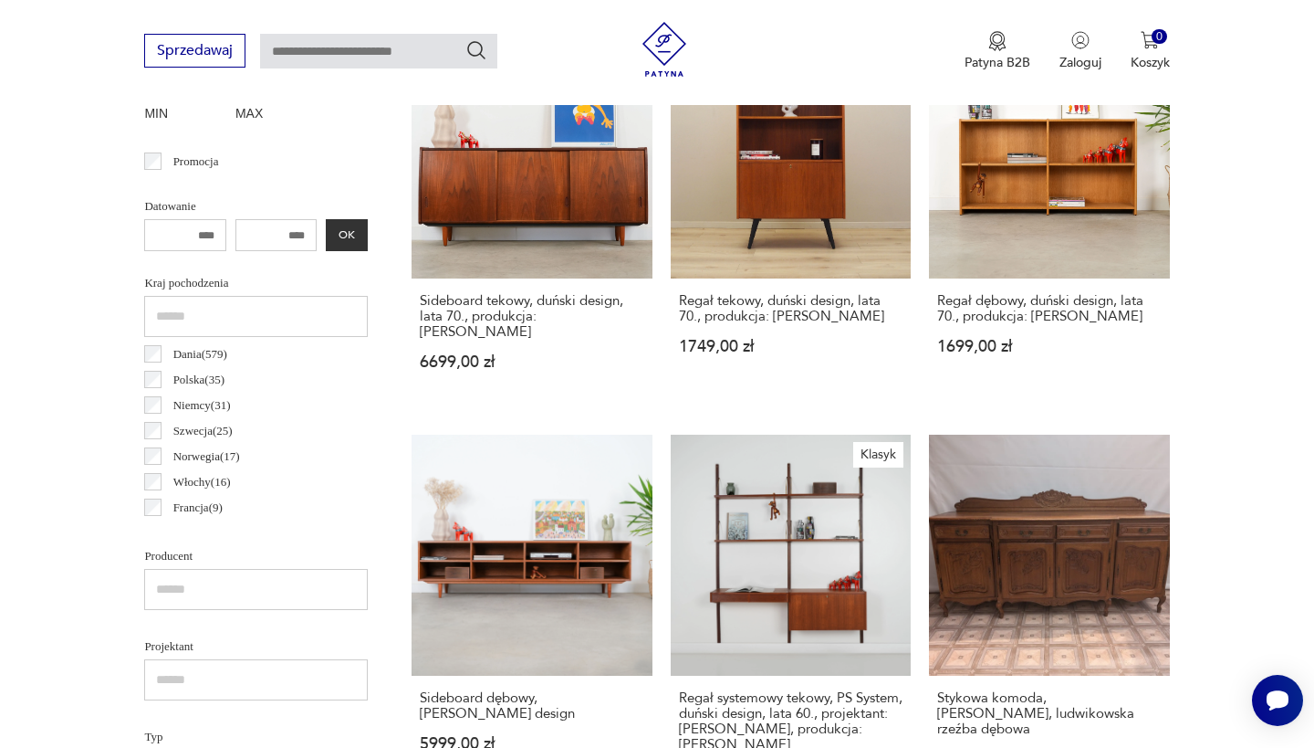
scroll to position [684, 0]
